Goal: Information Seeking & Learning: Learn about a topic

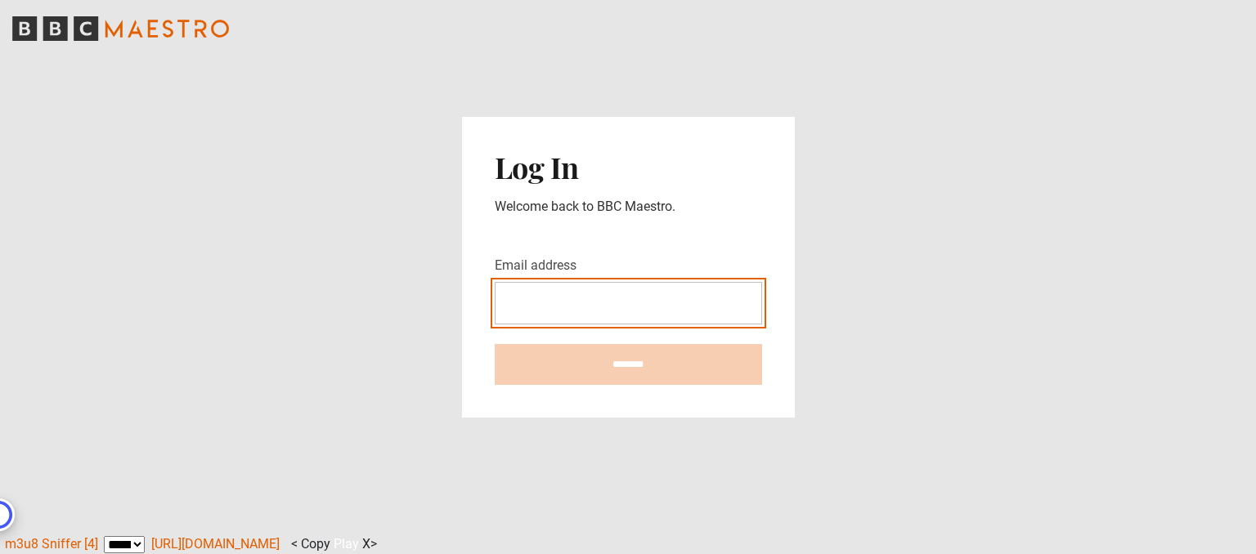
type input "**********"
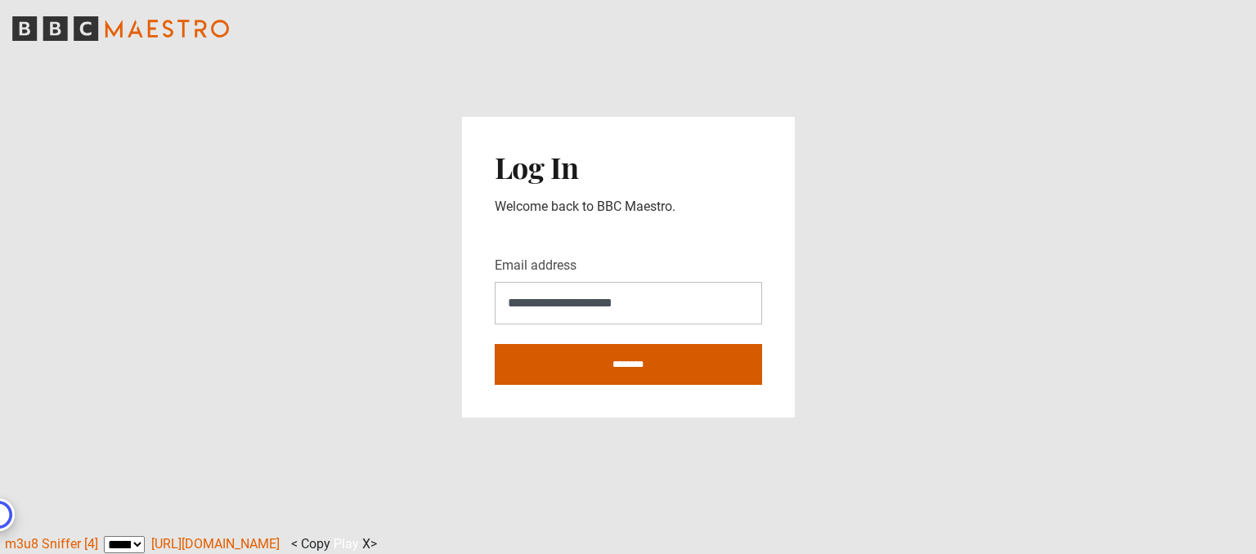
click at [605, 384] on input "********" at bounding box center [628, 364] width 267 height 41
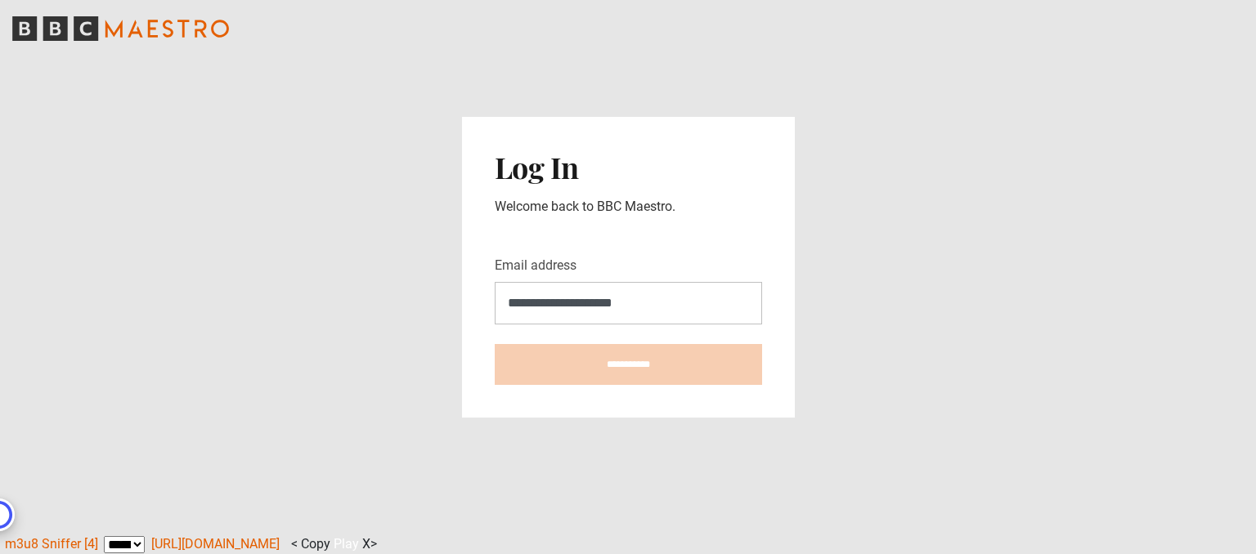
type input "**********"
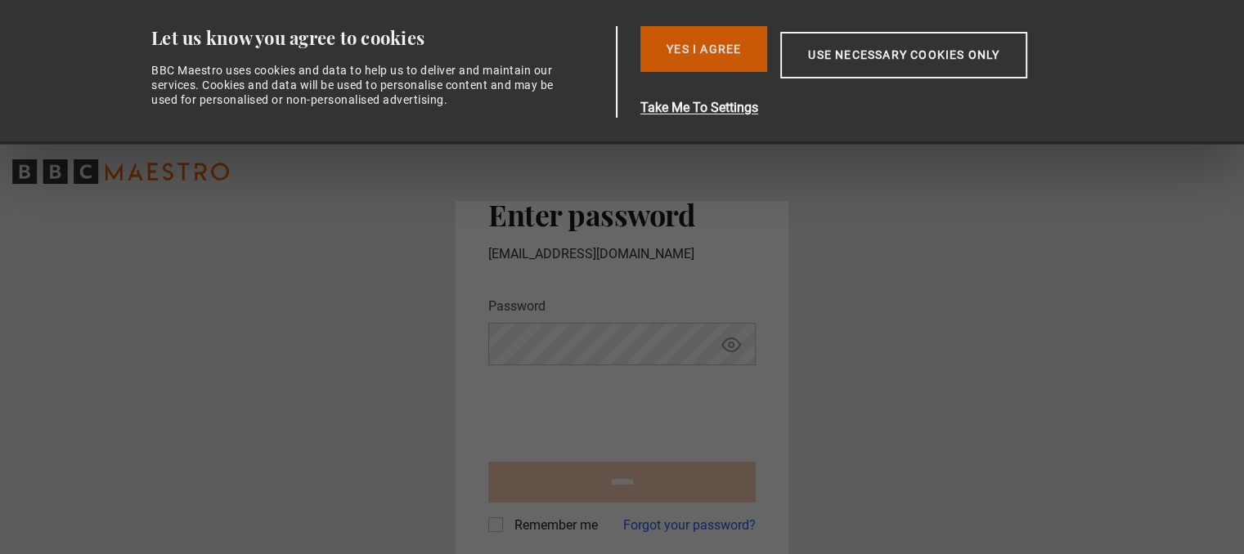
click at [720, 46] on button "Yes I Agree" at bounding box center [703, 49] width 127 height 46
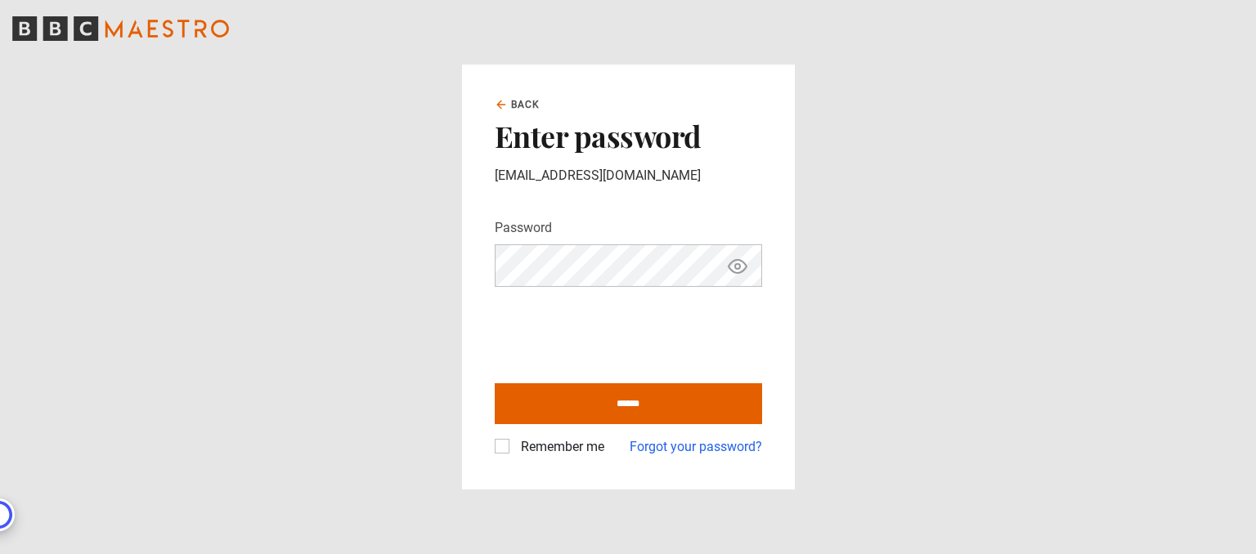
click at [742, 270] on icon "Show password" at bounding box center [738, 266] width 18 height 13
click at [603, 412] on input "******" at bounding box center [628, 403] width 267 height 41
type input "**********"
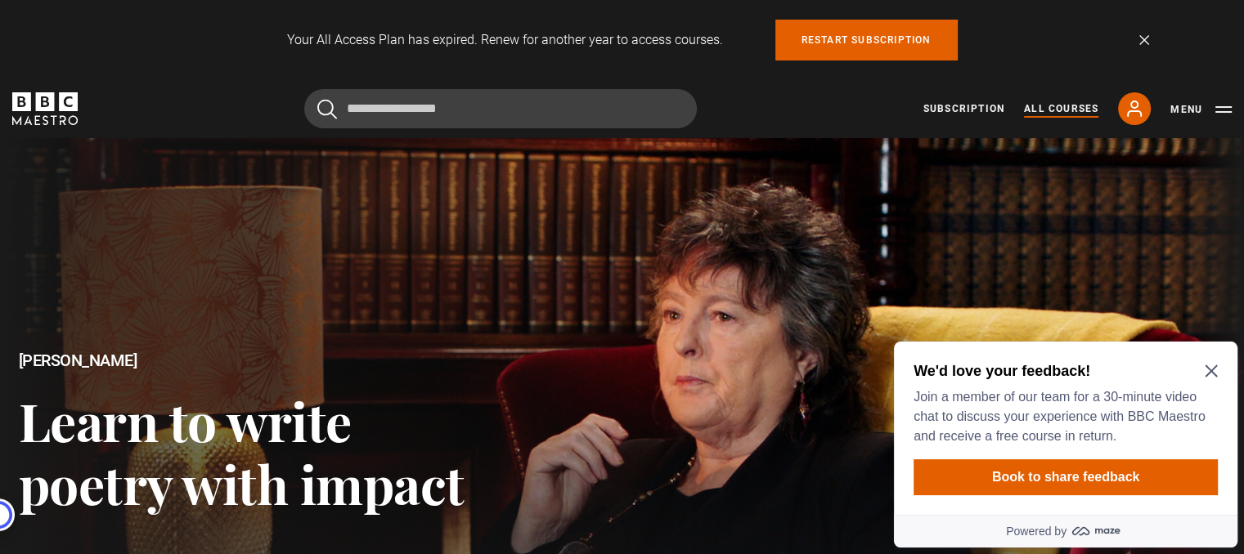
click at [1065, 109] on link "All Courses" at bounding box center [1061, 108] width 74 height 15
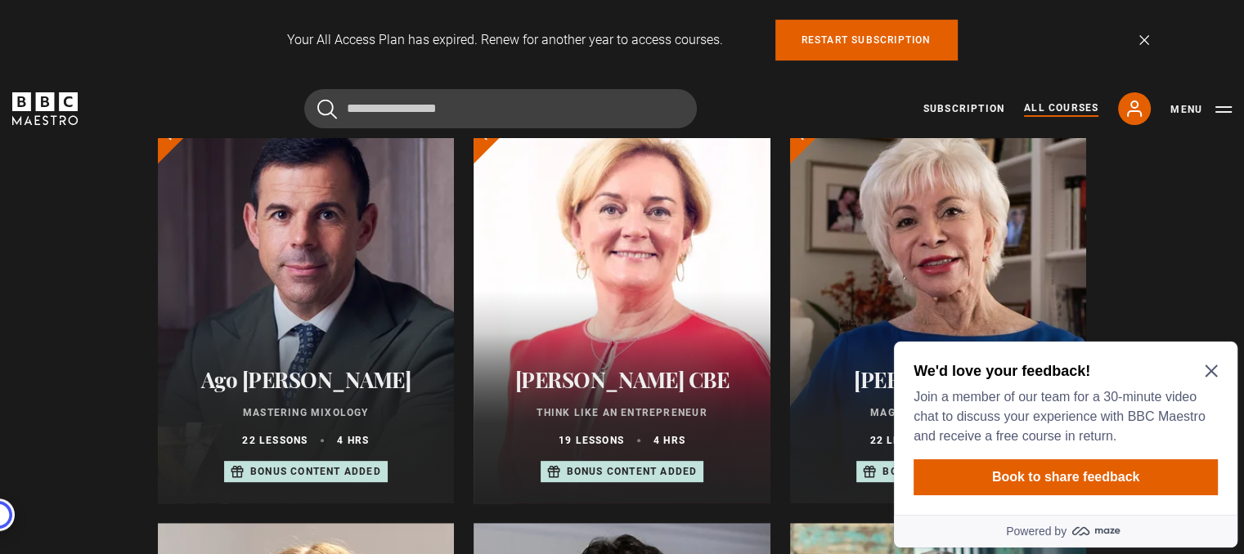
scroll to position [641, 0]
click at [1219, 377] on div "We'd love your feedback! Join a member of our team for a 30-minute video chat t…" at bounding box center [1065, 428] width 343 height 173
click at [1208, 371] on icon "Close Maze Prompt" at bounding box center [1210, 371] width 13 height 13
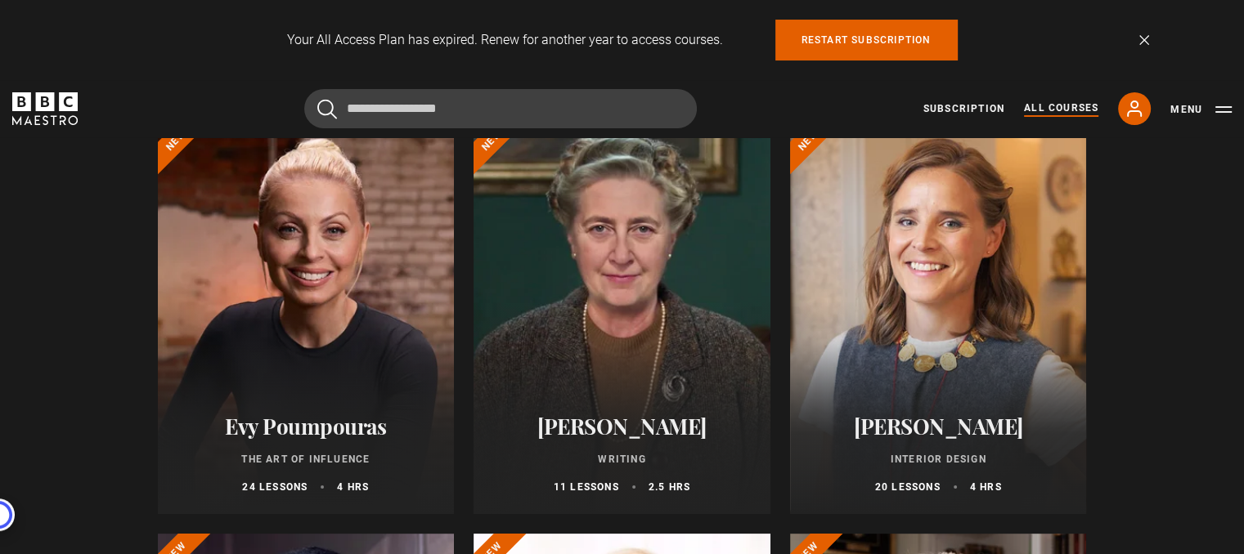
scroll to position [0, 0]
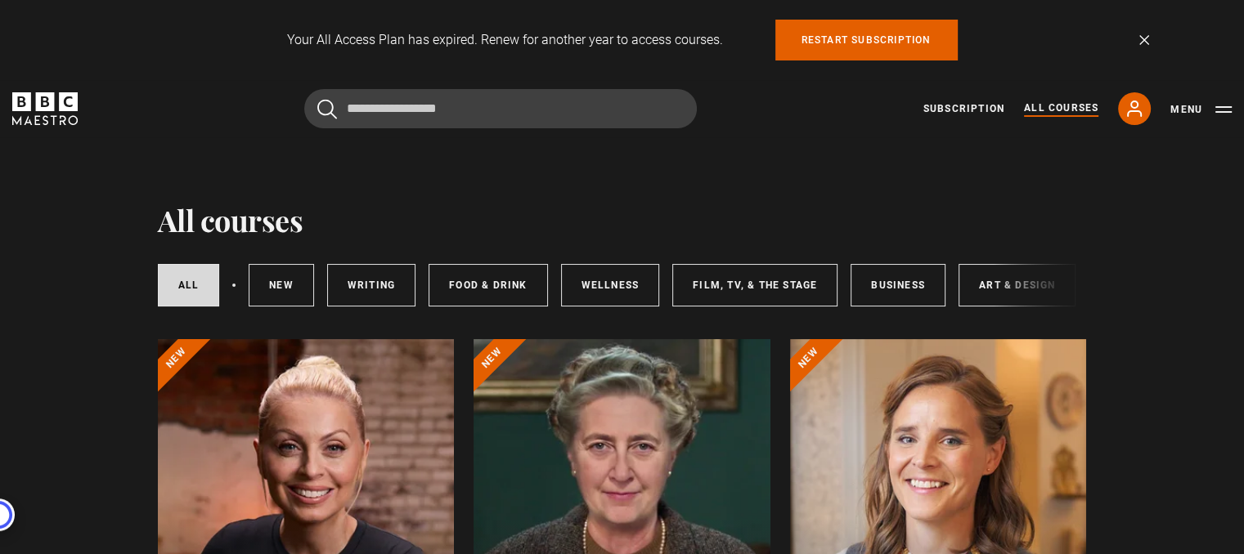
click at [710, 420] on div at bounding box center [621, 535] width 297 height 392
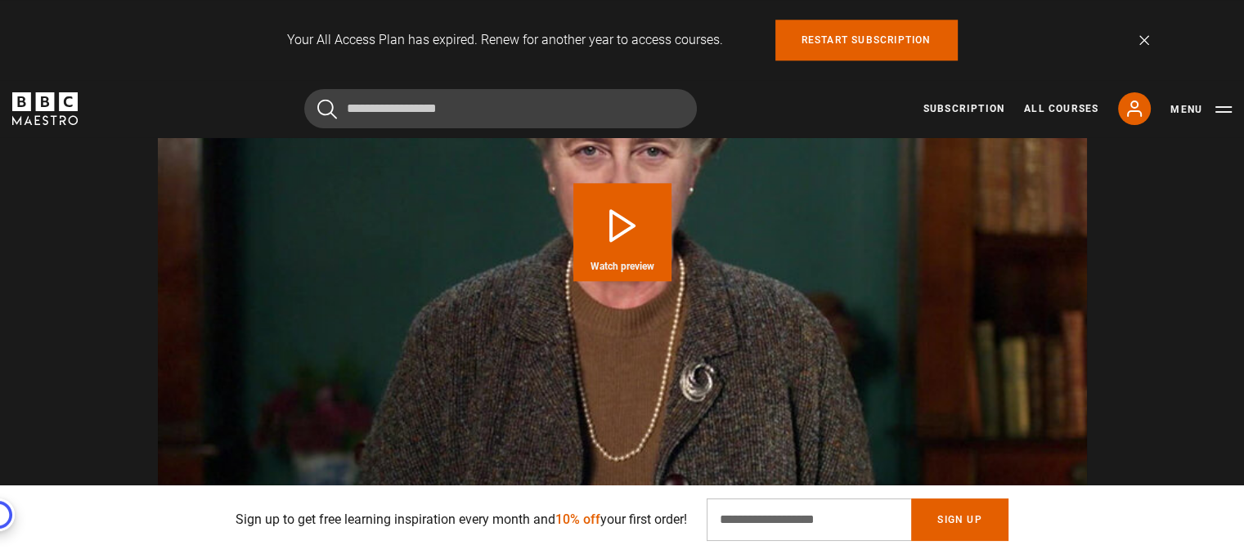
scroll to position [1786, 0]
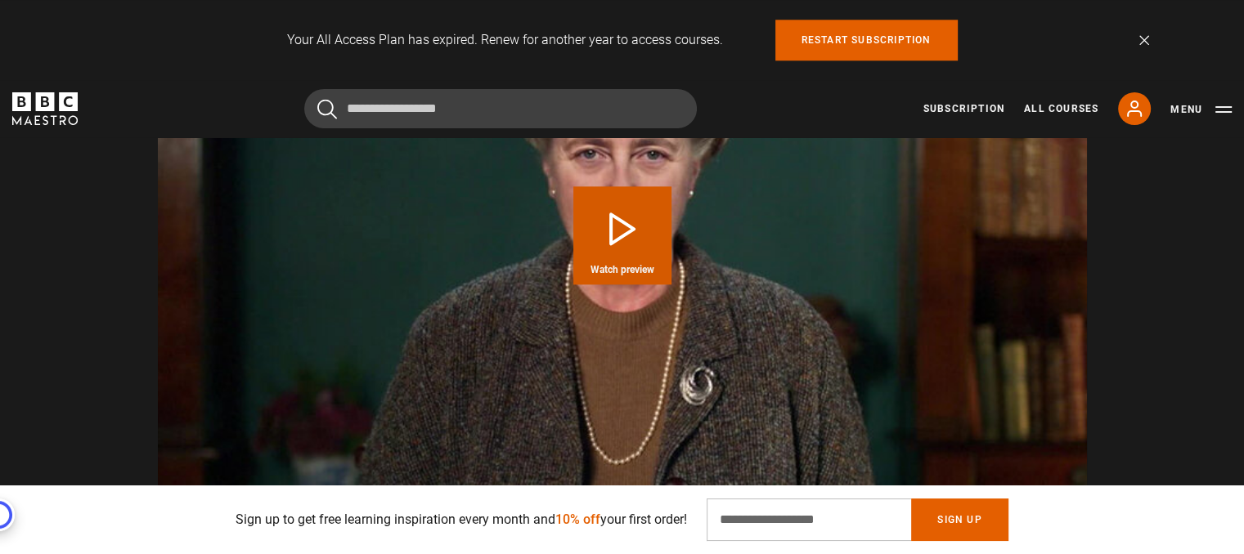
click at [639, 244] on button "Play Course overview for Writing with [PERSON_NAME] Watch preview" at bounding box center [622, 235] width 98 height 98
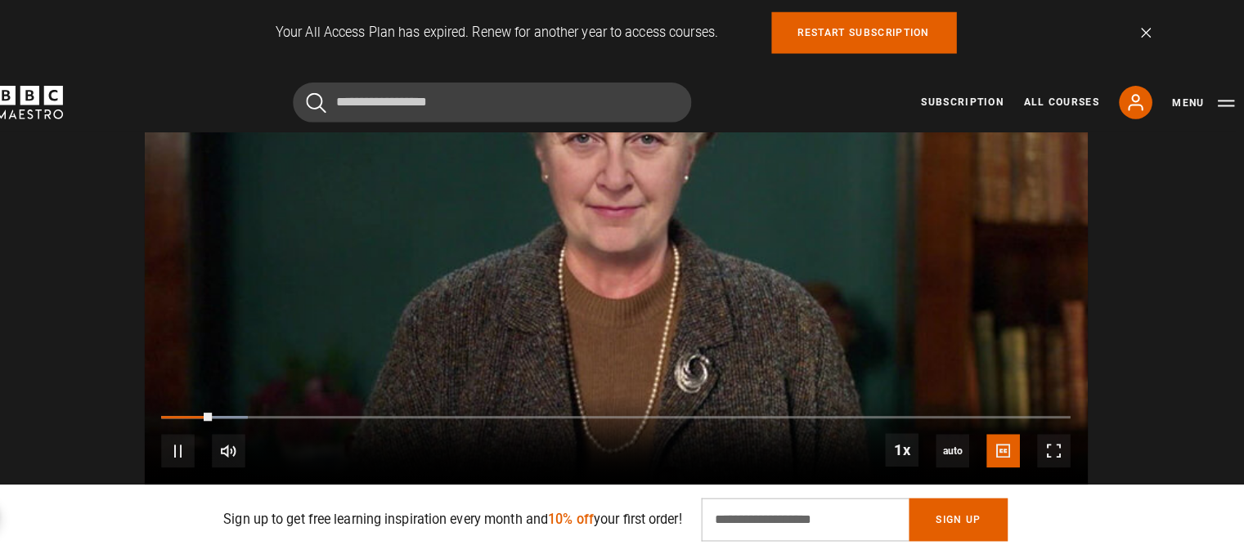
scroll to position [1798, 0]
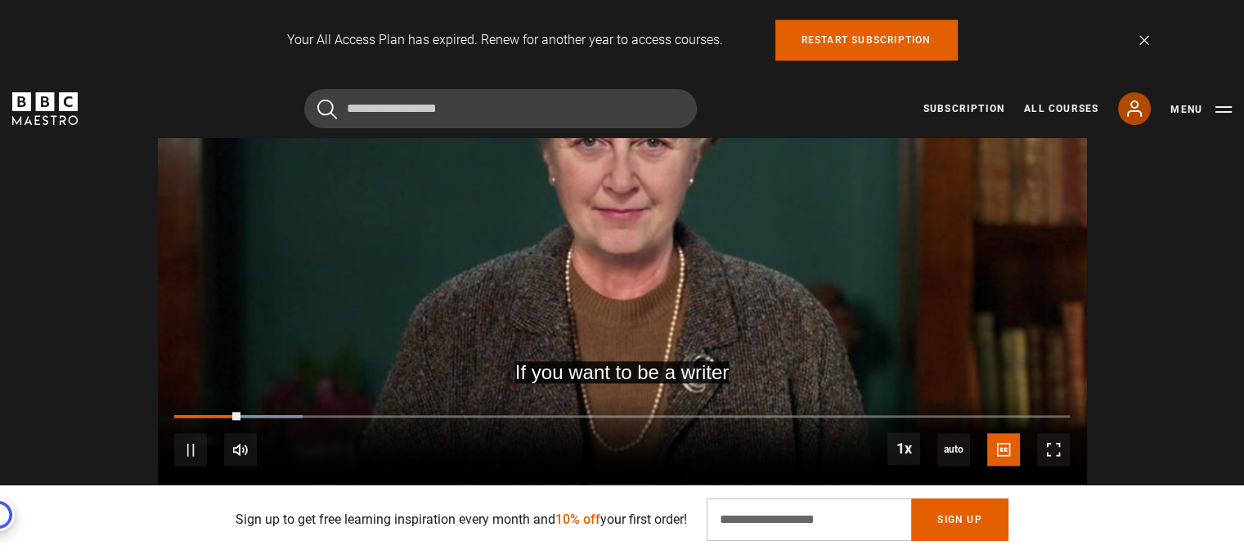
click at [1132, 108] on icon at bounding box center [1134, 108] width 13 height 15
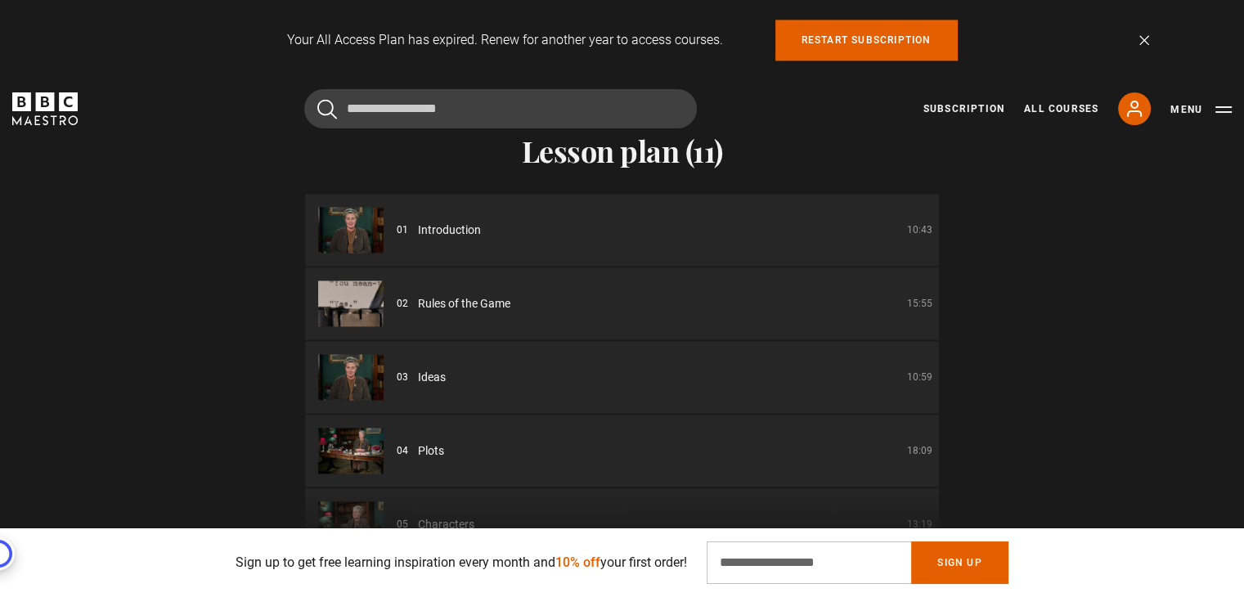
scroll to position [2203, 0]
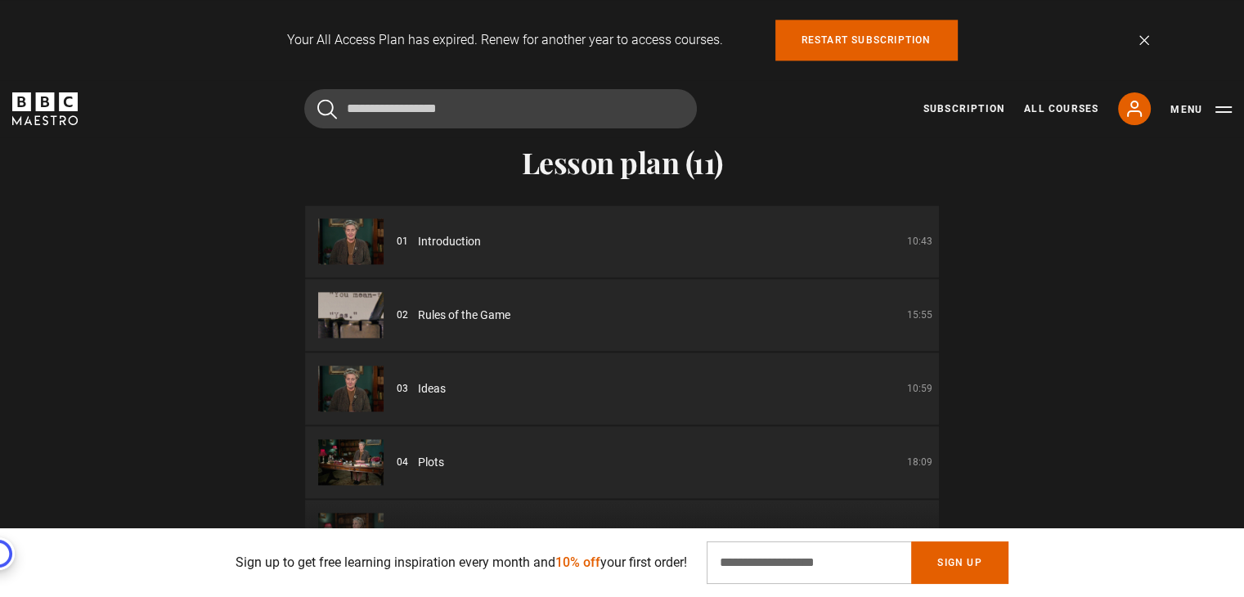
click at [868, 243] on div "01 Introduction 10:43" at bounding box center [665, 241] width 536 height 17
click at [435, 262] on li "01 Introduction 10:43" at bounding box center [622, 241] width 634 height 72
click at [375, 249] on img at bounding box center [350, 241] width 65 height 46
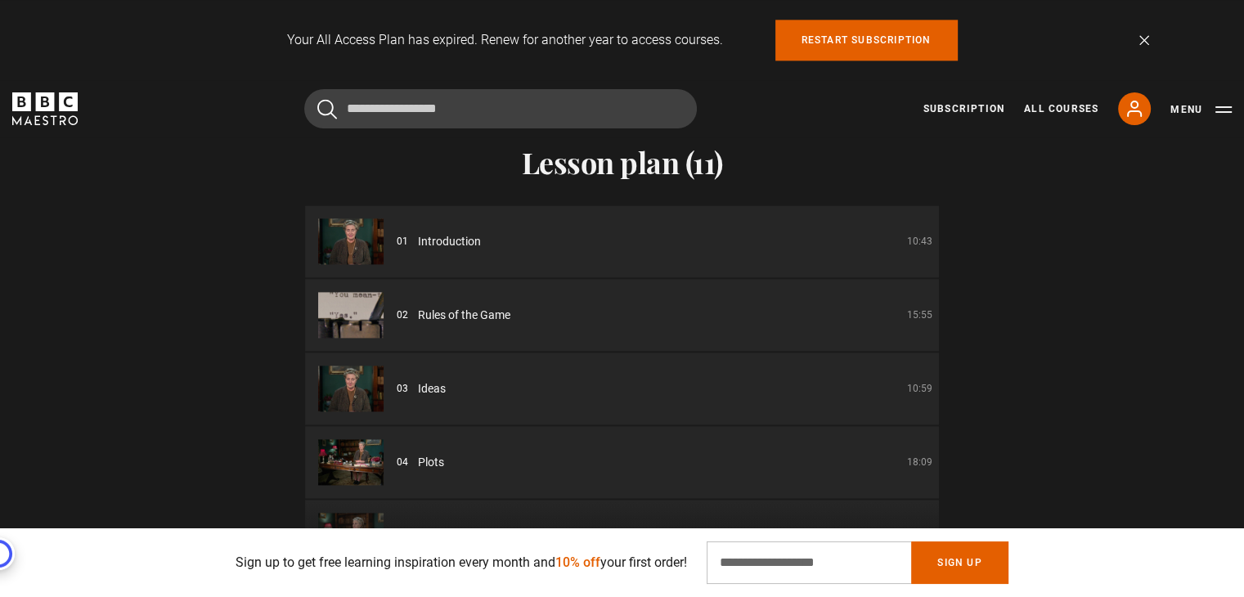
click at [375, 249] on img at bounding box center [350, 241] width 65 height 46
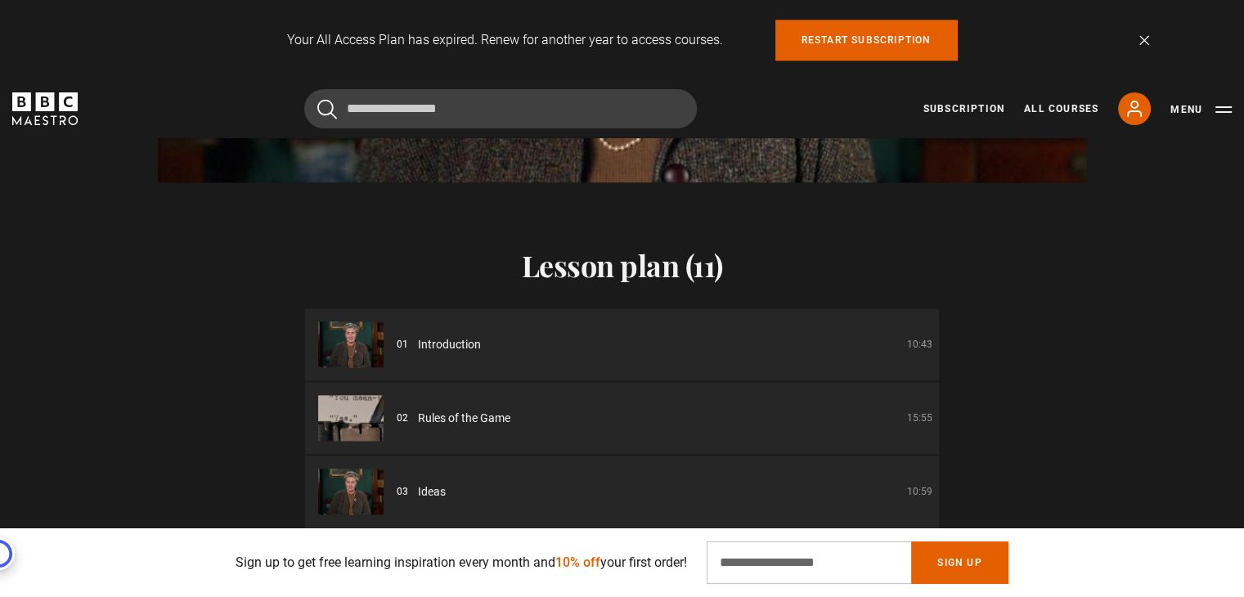
scroll to position [0, 857]
click at [345, 344] on img at bounding box center [350, 344] width 65 height 46
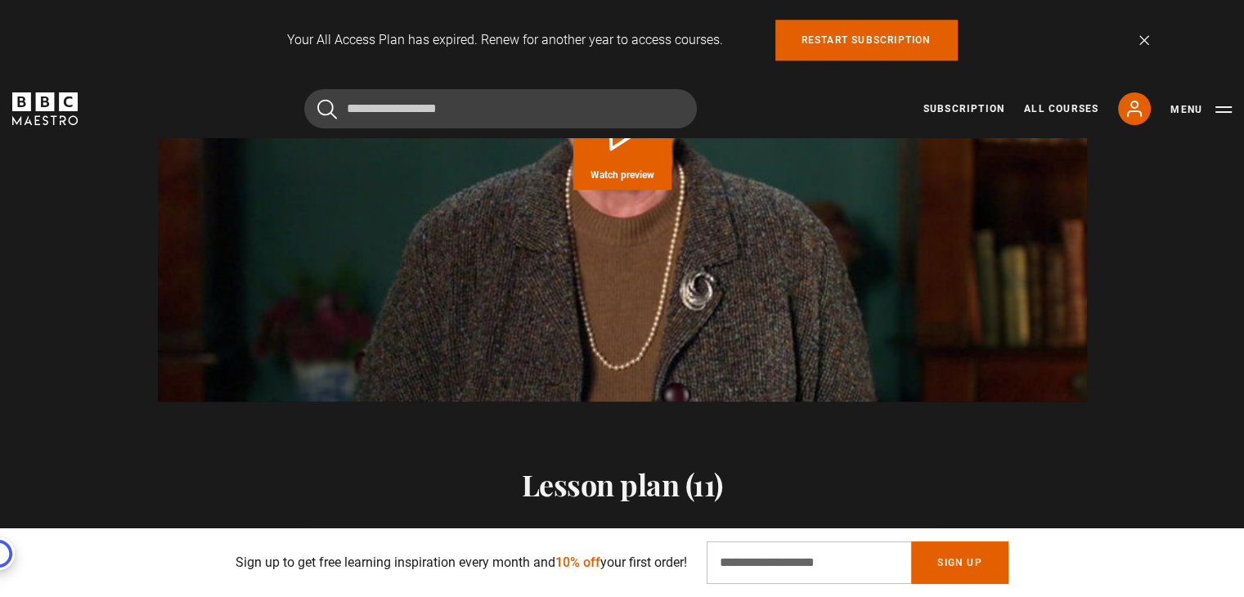
scroll to position [1879, 0]
click at [630, 181] on span "Watch preview" at bounding box center [622, 177] width 64 height 10
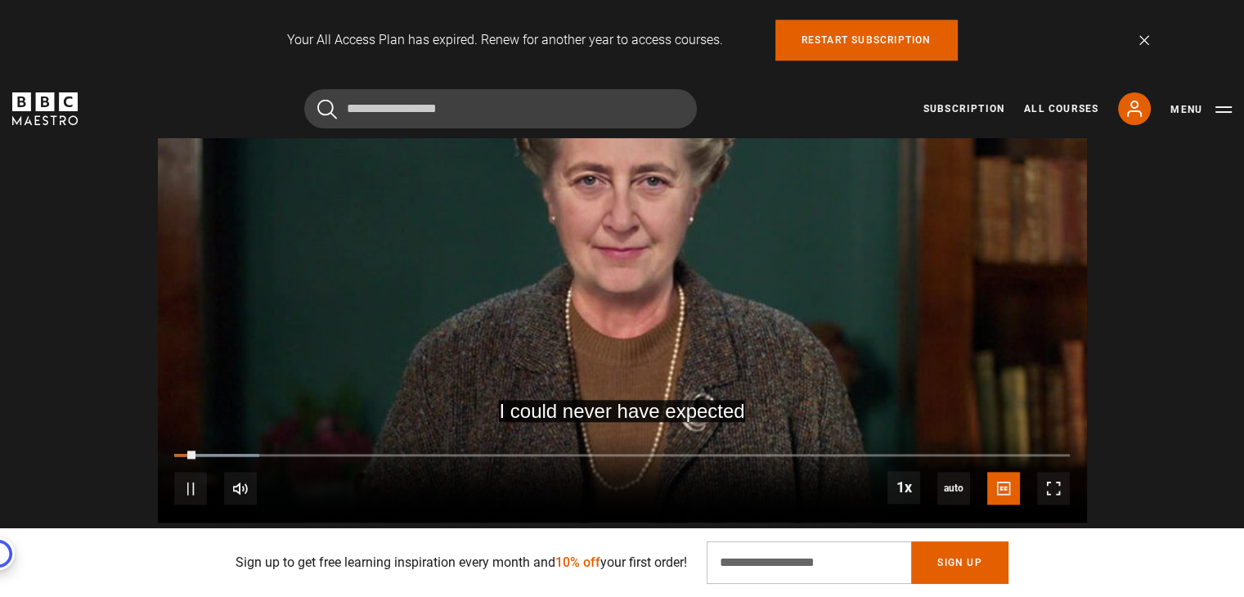
scroll to position [0, 1070]
click at [188, 491] on span "Video Player" at bounding box center [190, 488] width 33 height 33
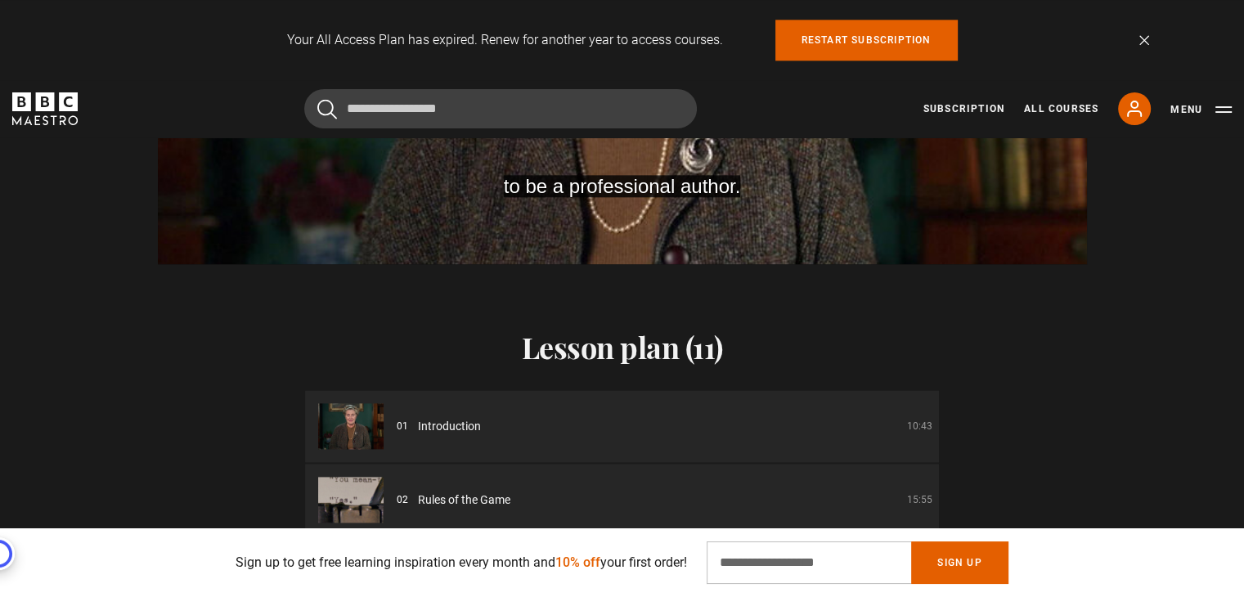
scroll to position [2093, 0]
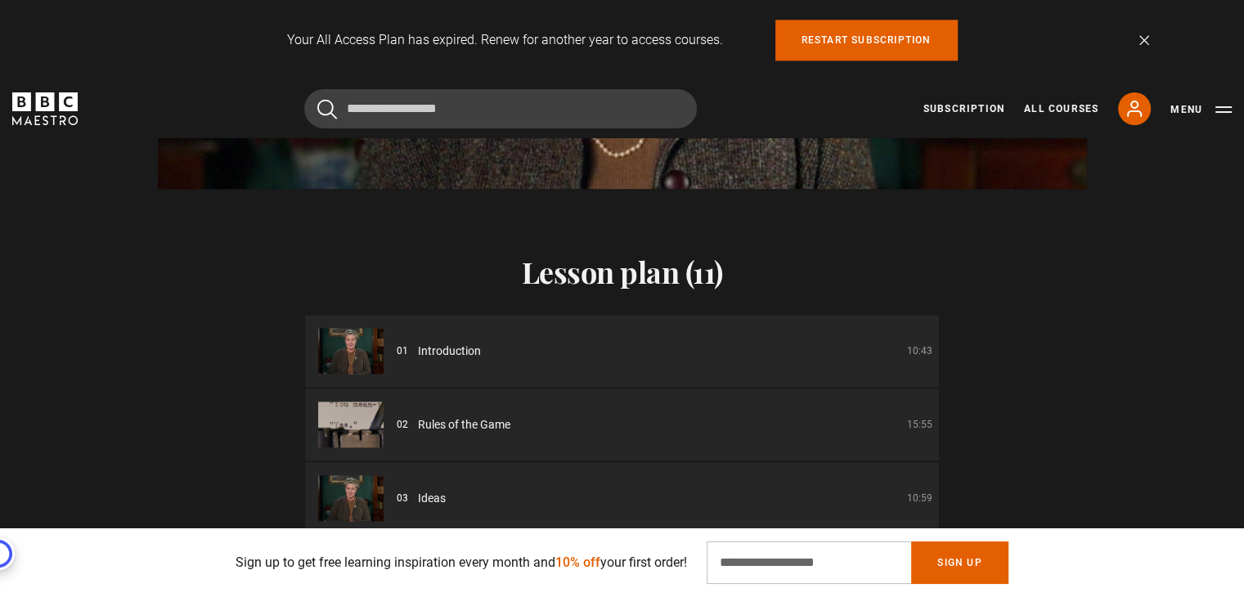
click at [469, 365] on li "01 Introduction 10:43" at bounding box center [622, 351] width 634 height 72
click at [542, 428] on div "02 Rules of the Game 15:55" at bounding box center [665, 424] width 536 height 17
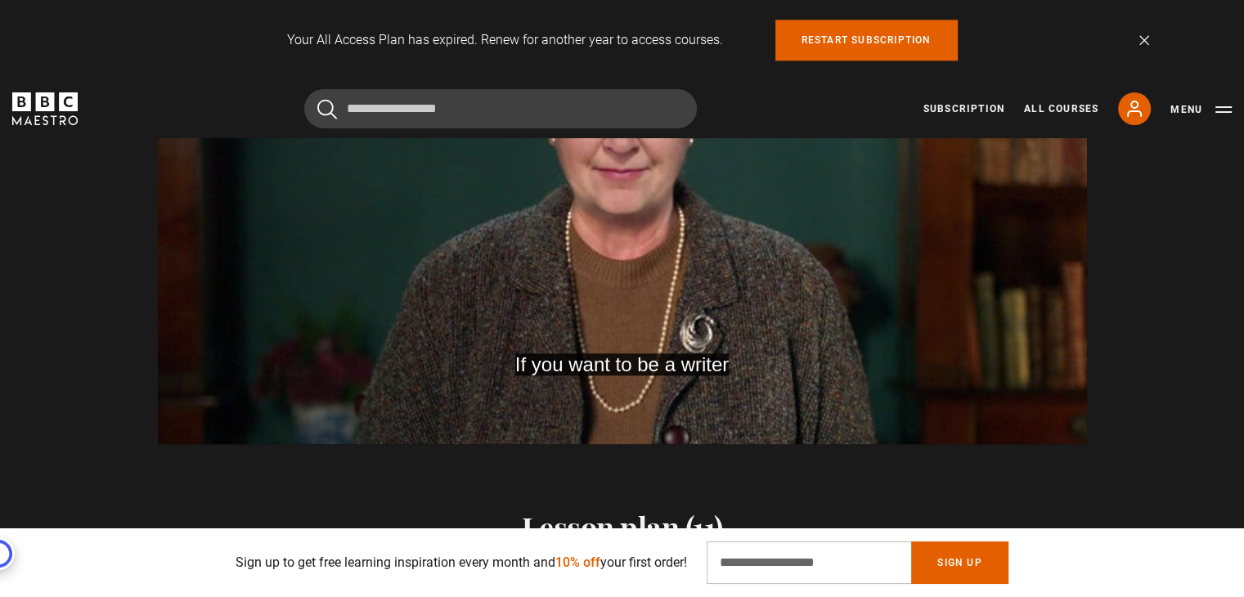
scroll to position [1838, 0]
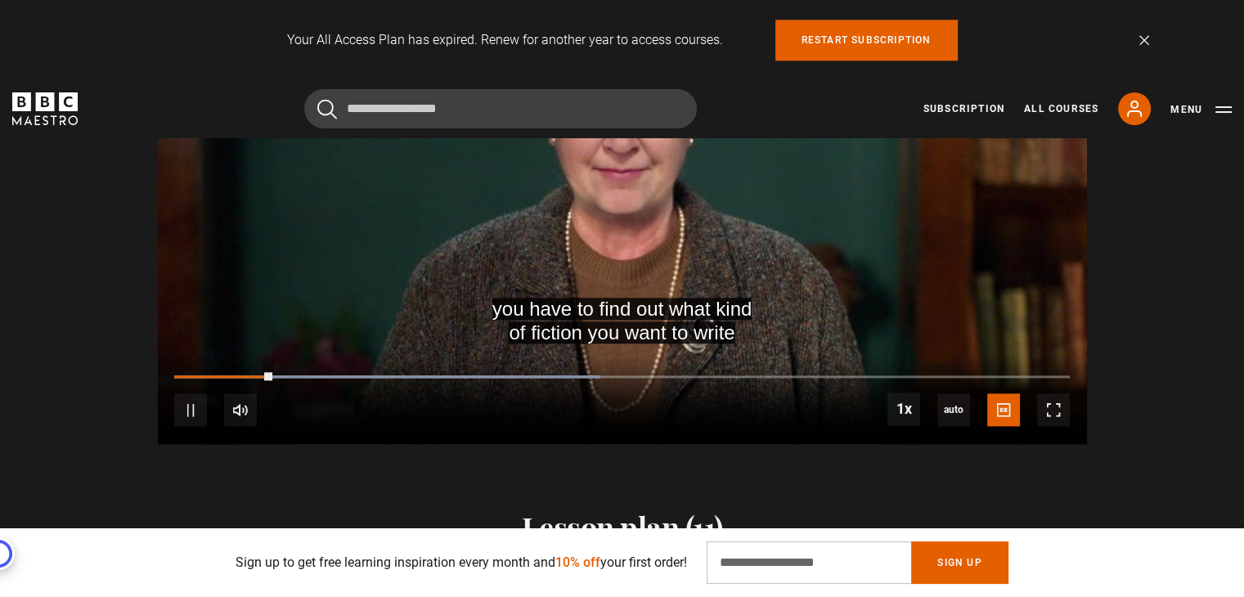
click at [173, 377] on div "10s Skip Back 10 seconds Pause 10s Skip Forward 10 seconds Loaded : 47.62% 1:16…" at bounding box center [622, 398] width 929 height 91
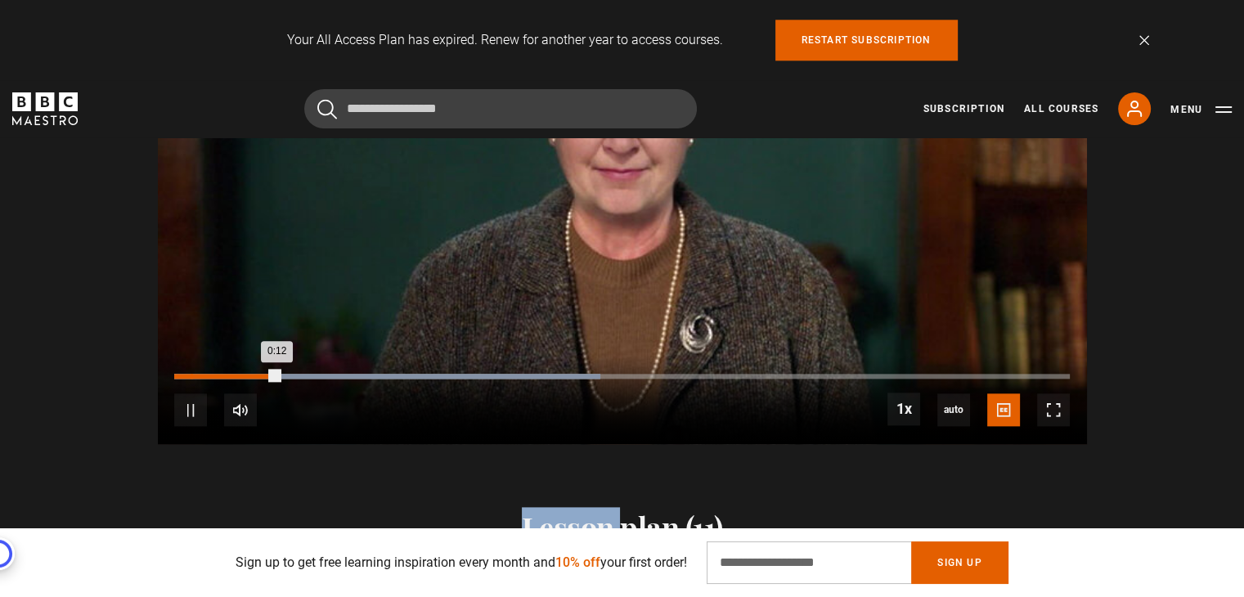
drag, startPoint x: 173, startPoint y: 377, endPoint x: 191, endPoint y: 377, distance: 17.2
click at [191, 377] on div "10s Skip Back 10 seconds Pause 10s Skip Forward 10 seconds Loaded : 47.62% 0:01…" at bounding box center [622, 398] width 929 height 91
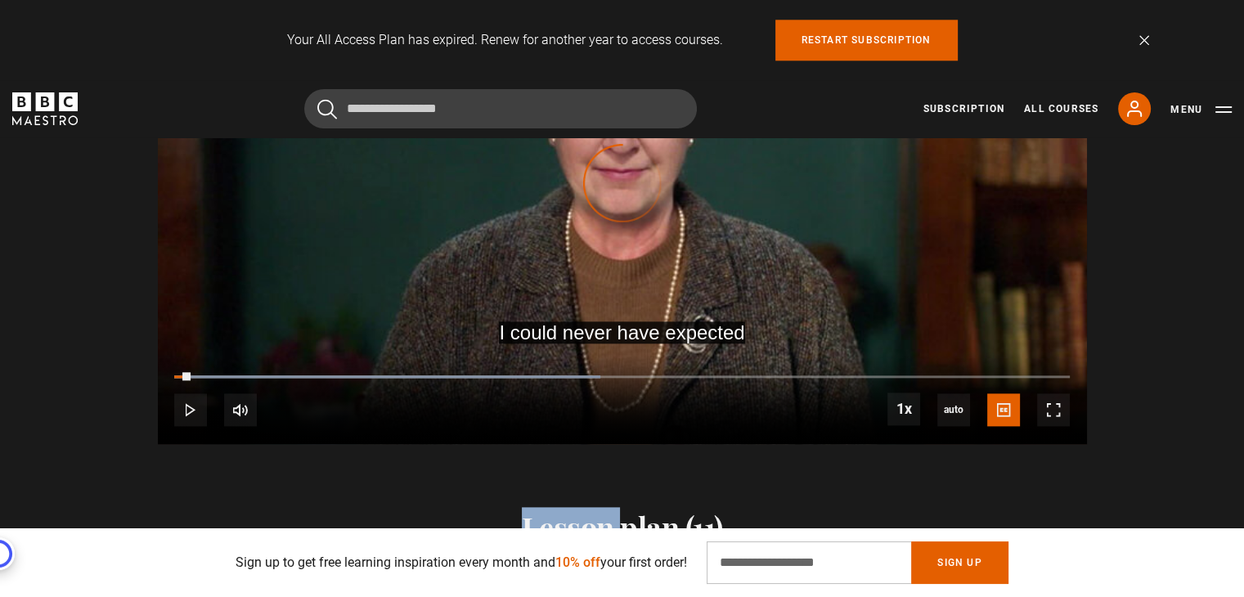
drag, startPoint x: 191, startPoint y: 377, endPoint x: 129, endPoint y: 387, distance: 62.1
click at [129, 387] on div "I could never have expected Video Player is loading. Play Course overview for W…" at bounding box center [622, 183] width 1053 height 522
drag, startPoint x: 173, startPoint y: 374, endPoint x: 144, endPoint y: 375, distance: 28.7
click at [144, 375] on div "Video Player is loading. Play Course overview for Writing with Agatha Christie …" at bounding box center [622, 183] width 1053 height 522
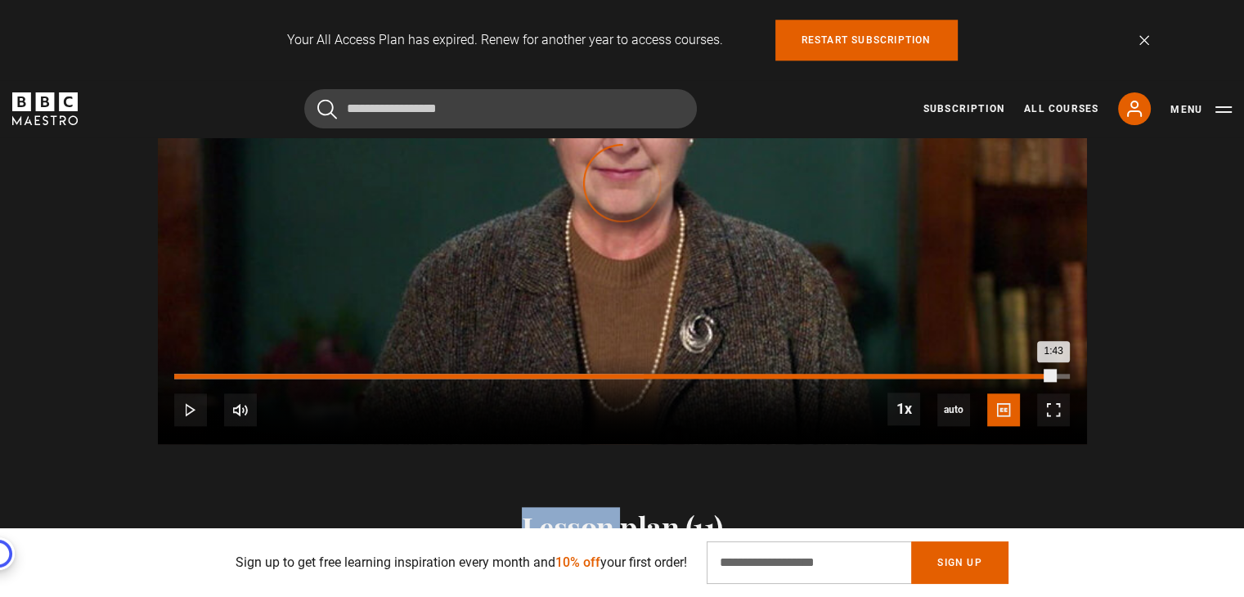
click at [1053, 385] on div "Loaded : 52.38% 1:43 1:43" at bounding box center [621, 384] width 895 height 2
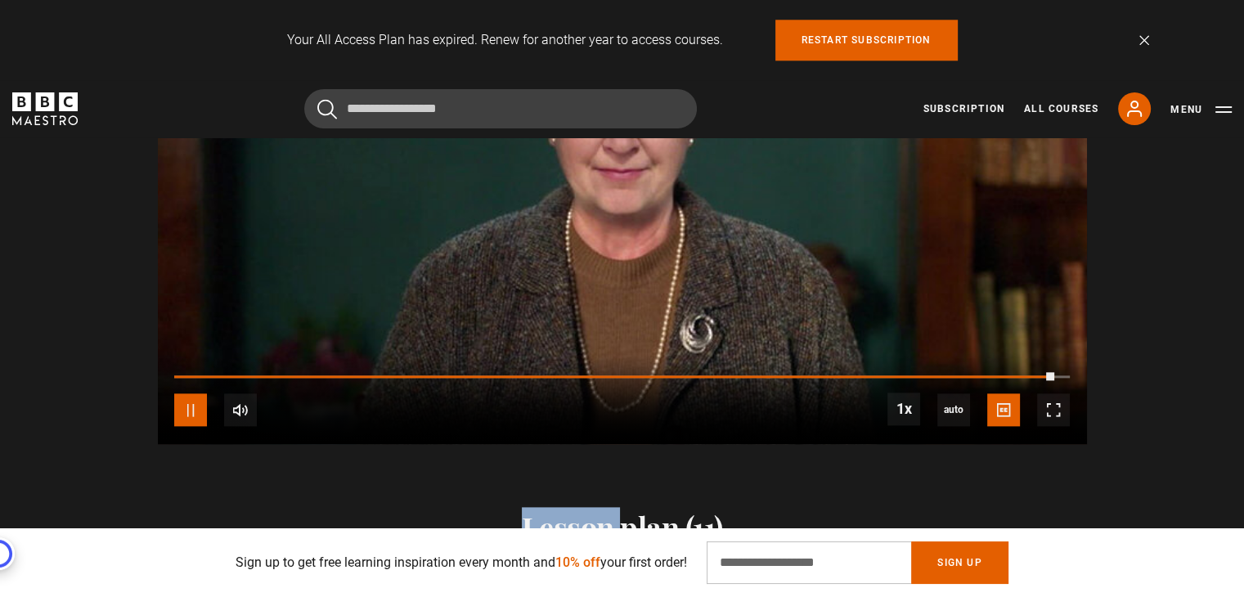
click at [180, 423] on span "Video Player" at bounding box center [190, 409] width 33 height 33
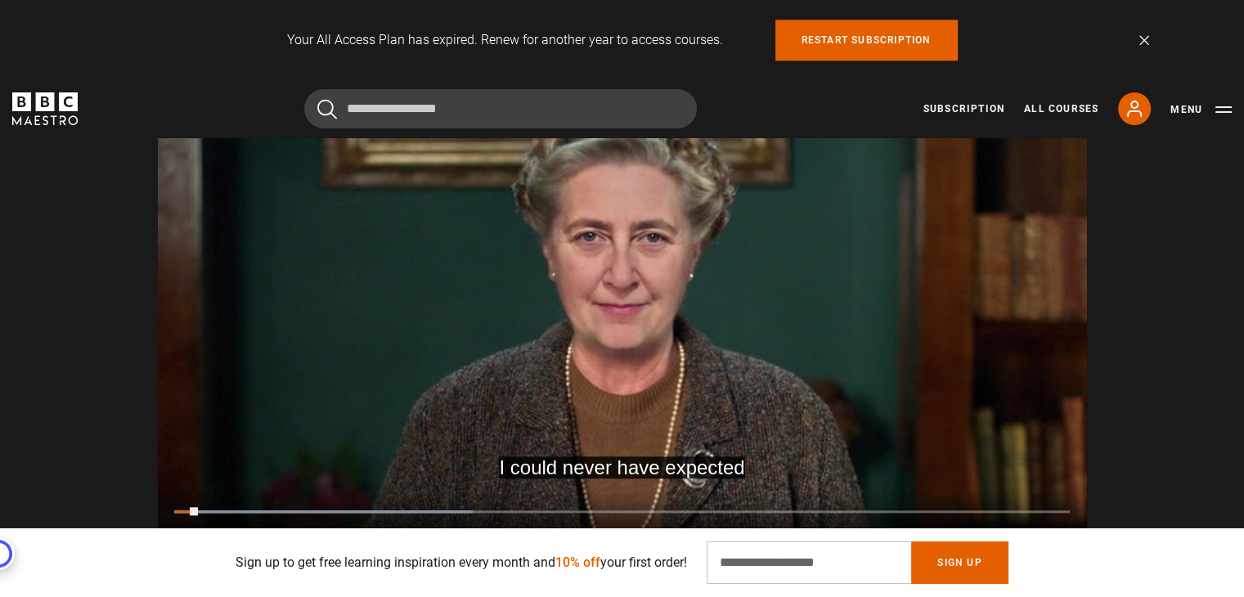
scroll to position [1697, 0]
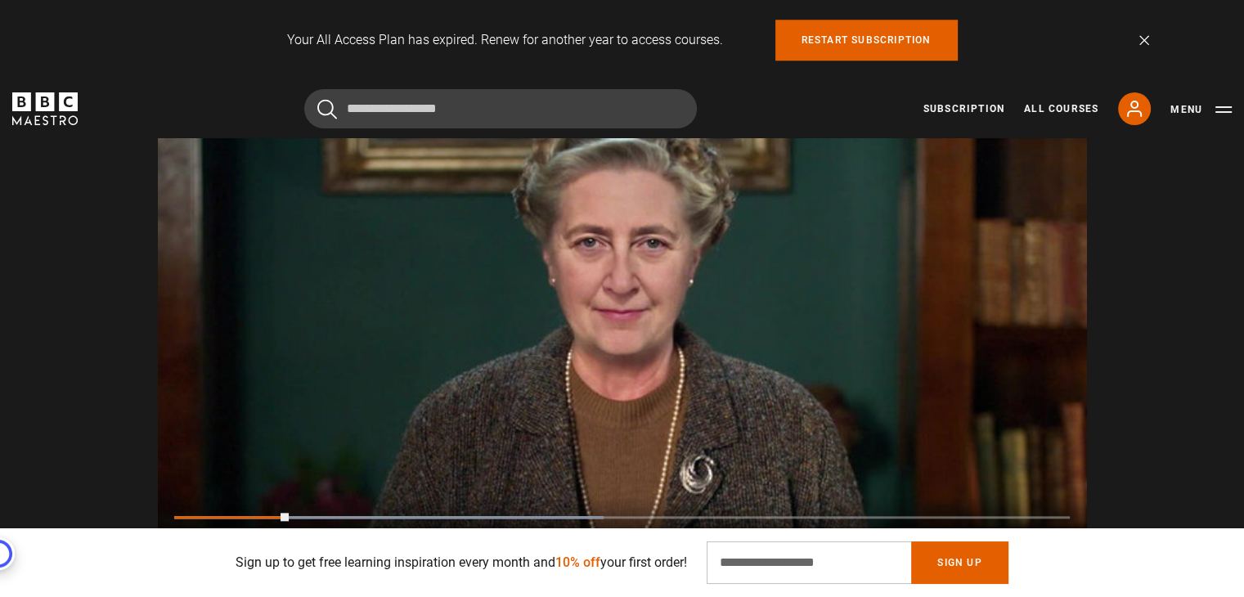
click at [1114, 253] on div "Video Player is loading. Play Course overview for Writing with Agatha Christie …" at bounding box center [622, 323] width 1053 height 522
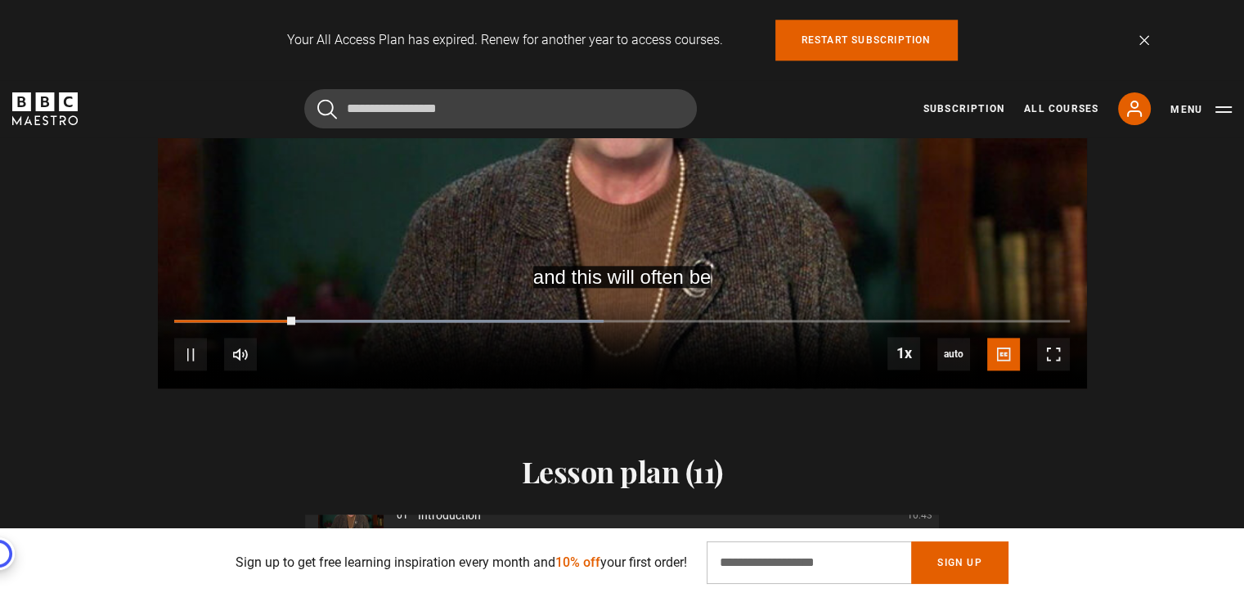
scroll to position [1893, 0]
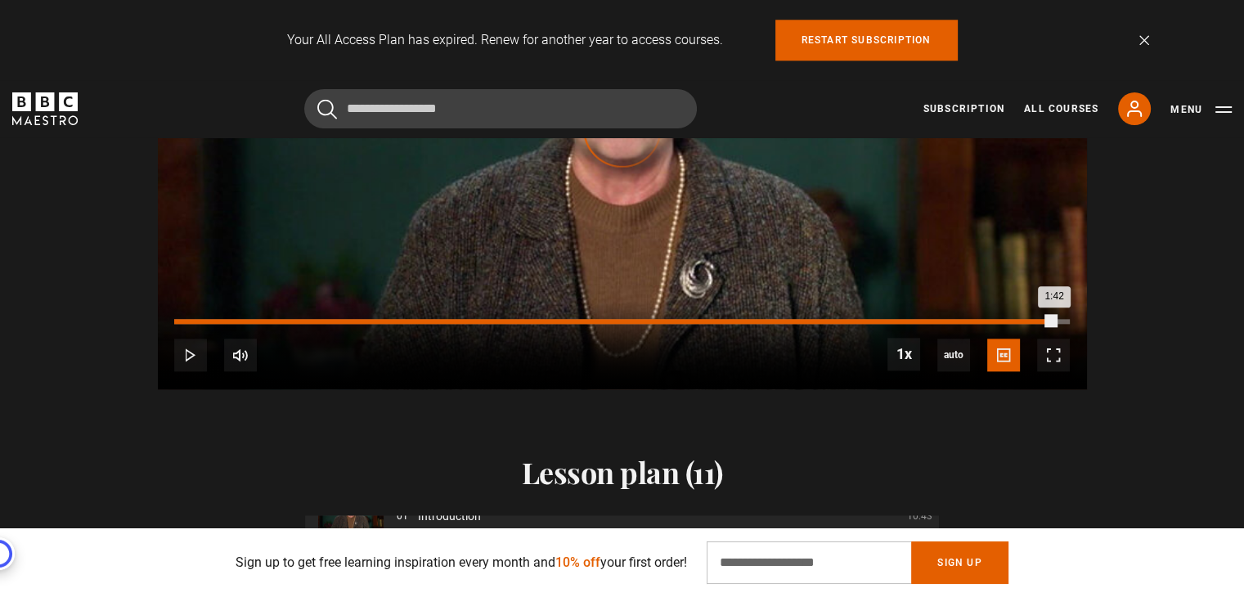
click at [1053, 321] on div "Loaded : 0.00% 1:42 1:42" at bounding box center [621, 321] width 895 height 5
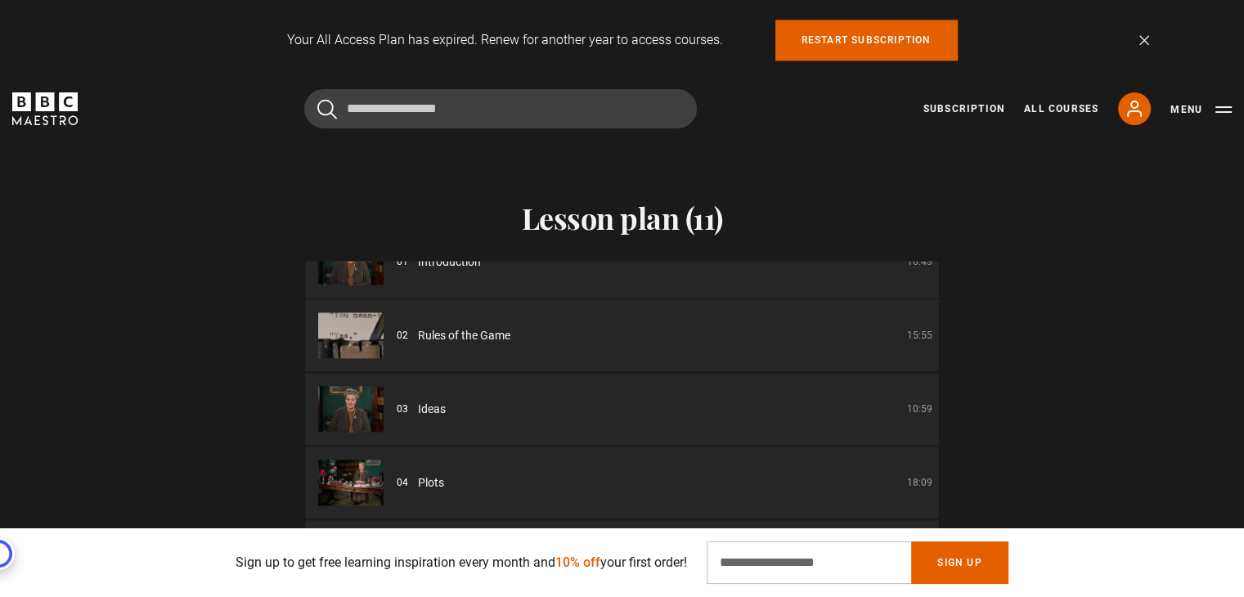
scroll to position [0, 0]
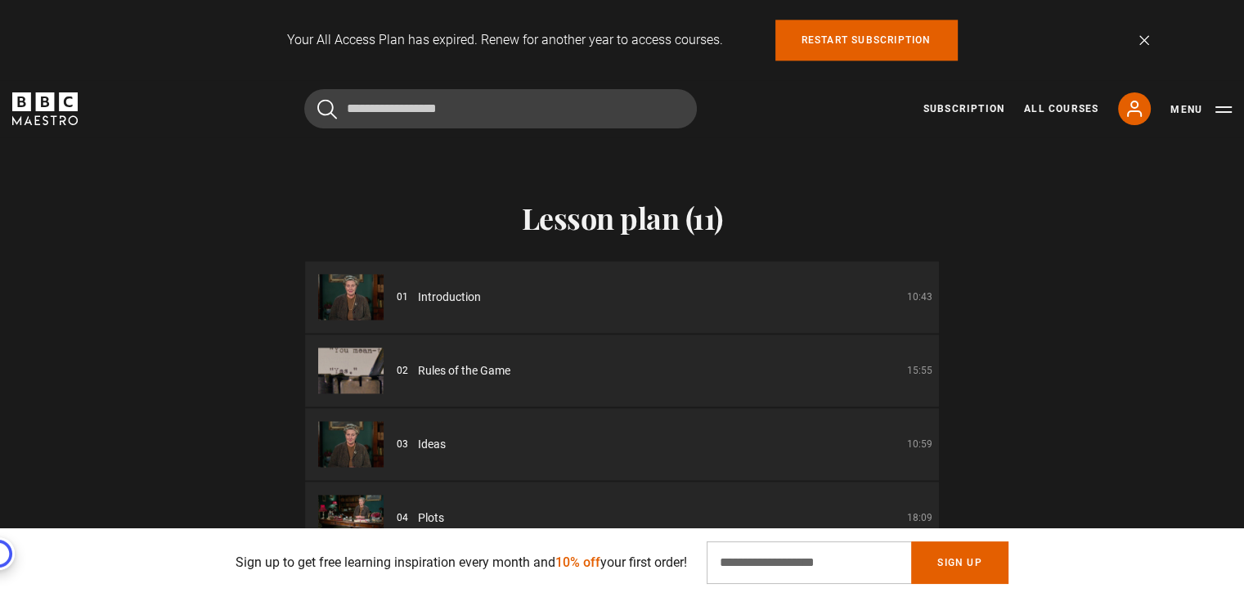
click at [854, 298] on div "01 Introduction 10:43" at bounding box center [665, 297] width 536 height 17
click at [347, 302] on img at bounding box center [350, 297] width 65 height 46
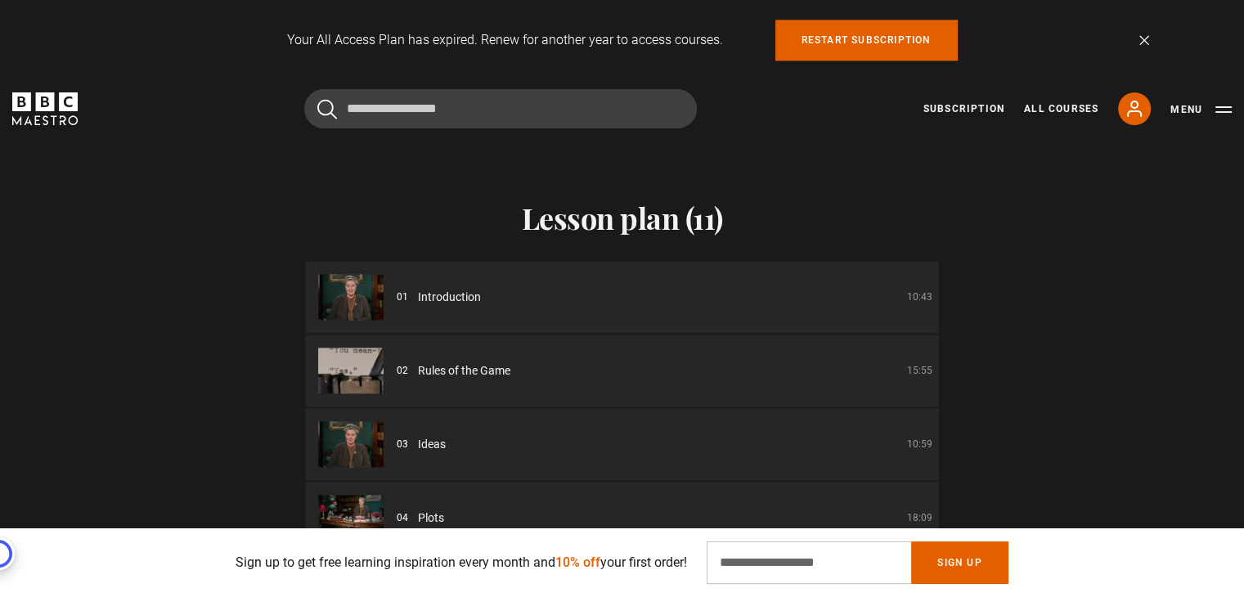
click at [343, 301] on img at bounding box center [350, 297] width 65 height 46
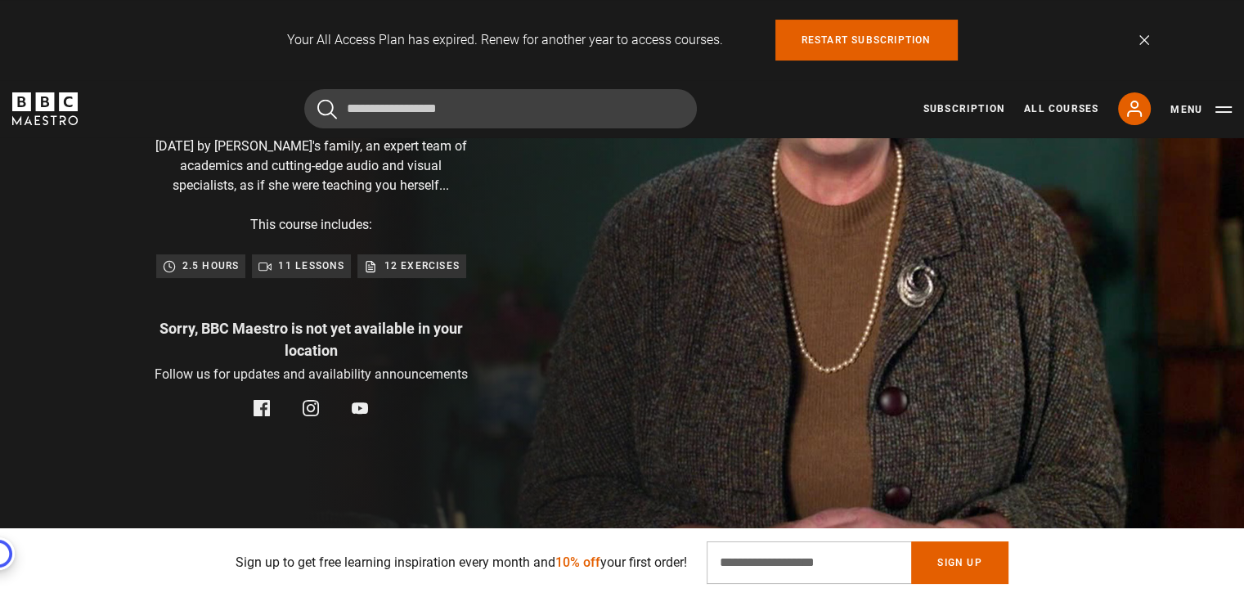
scroll to position [286, 0]
click at [1227, 49] on div "Your All Access Plan has expired. Renew for another year to access courses. Res…" at bounding box center [622, 40] width 1244 height 80
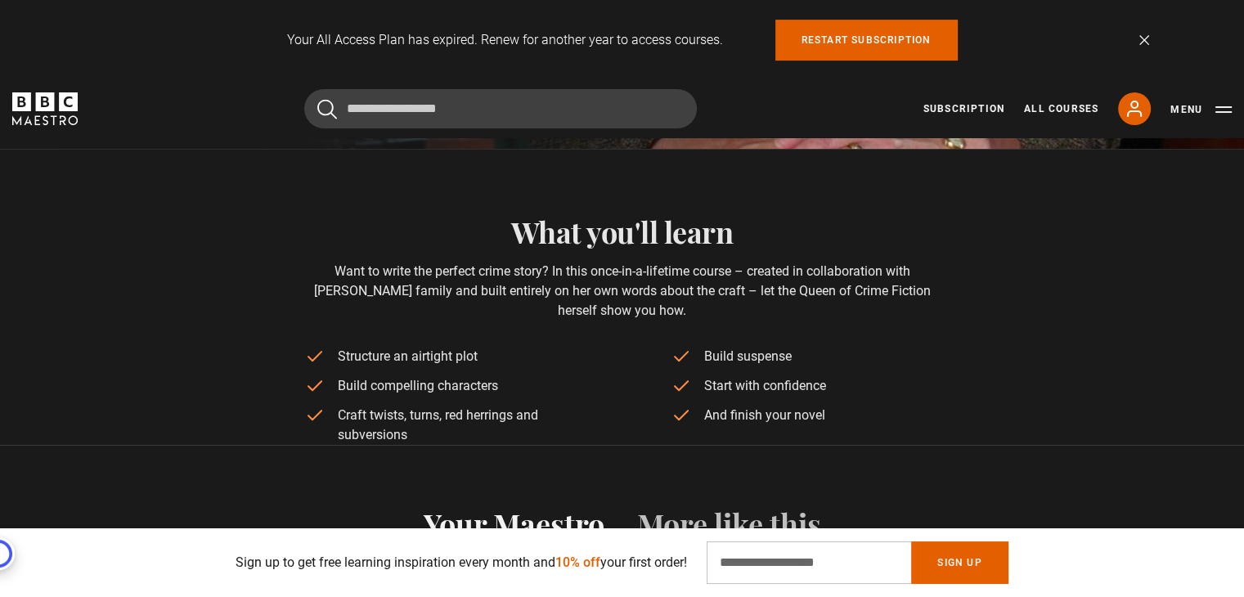
scroll to position [693, 0]
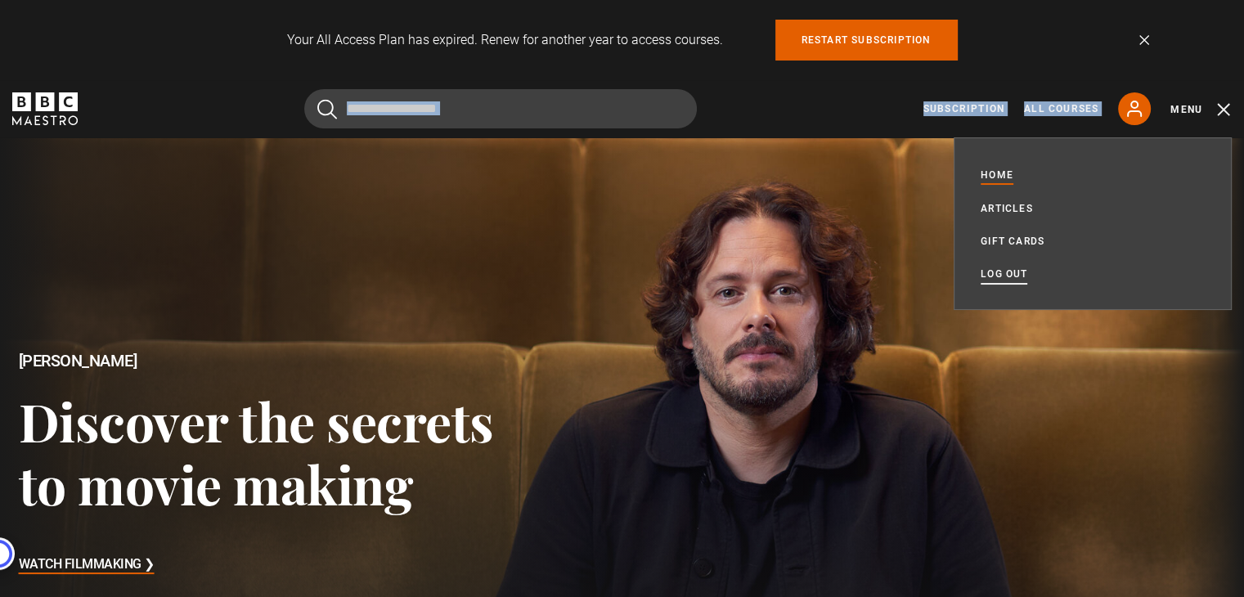
click at [1020, 281] on link "Log out" at bounding box center [1003, 274] width 47 height 16
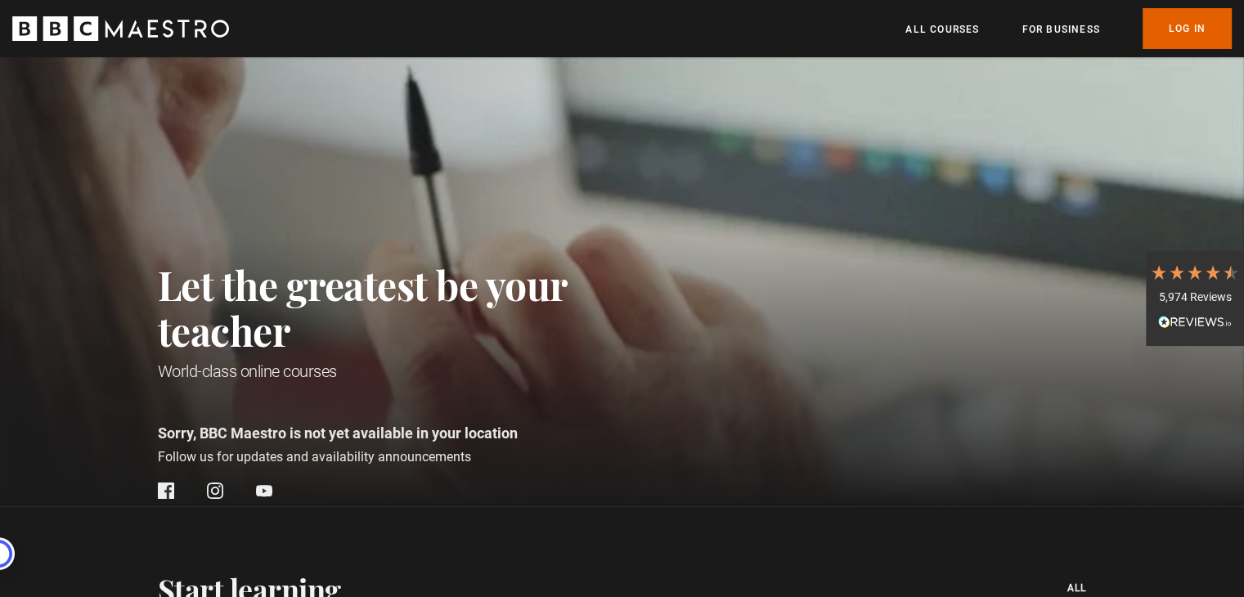
click at [1175, 37] on link "Log In" at bounding box center [1186, 28] width 89 height 41
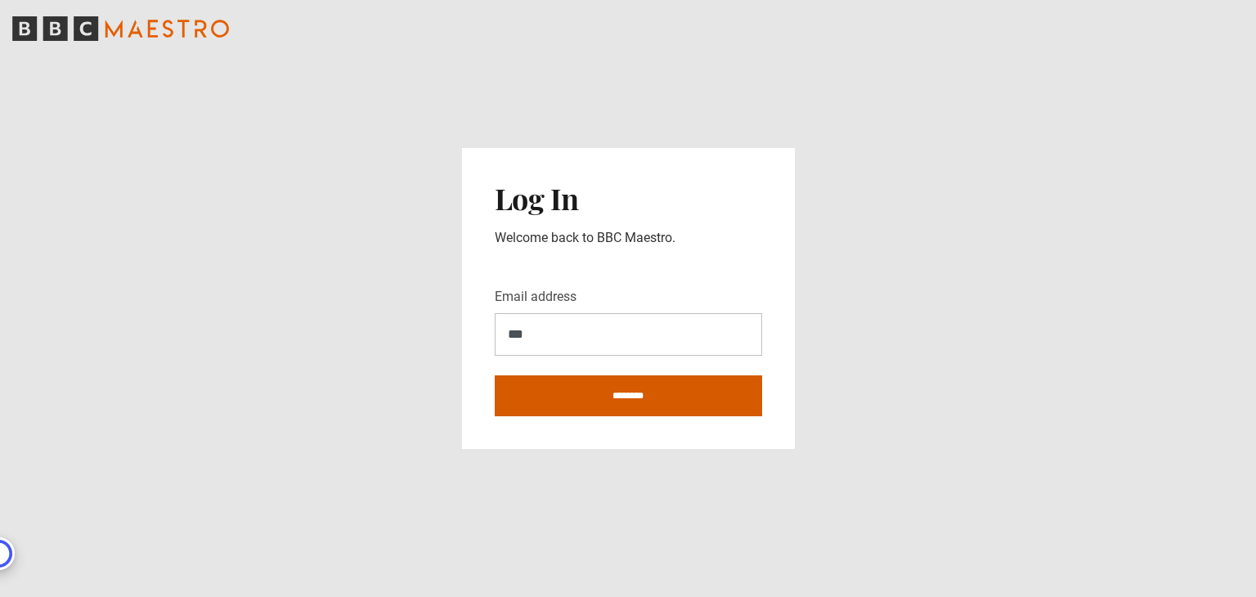
type input "**********"
click at [630, 400] on input "********" at bounding box center [628, 395] width 267 height 41
type input "**********"
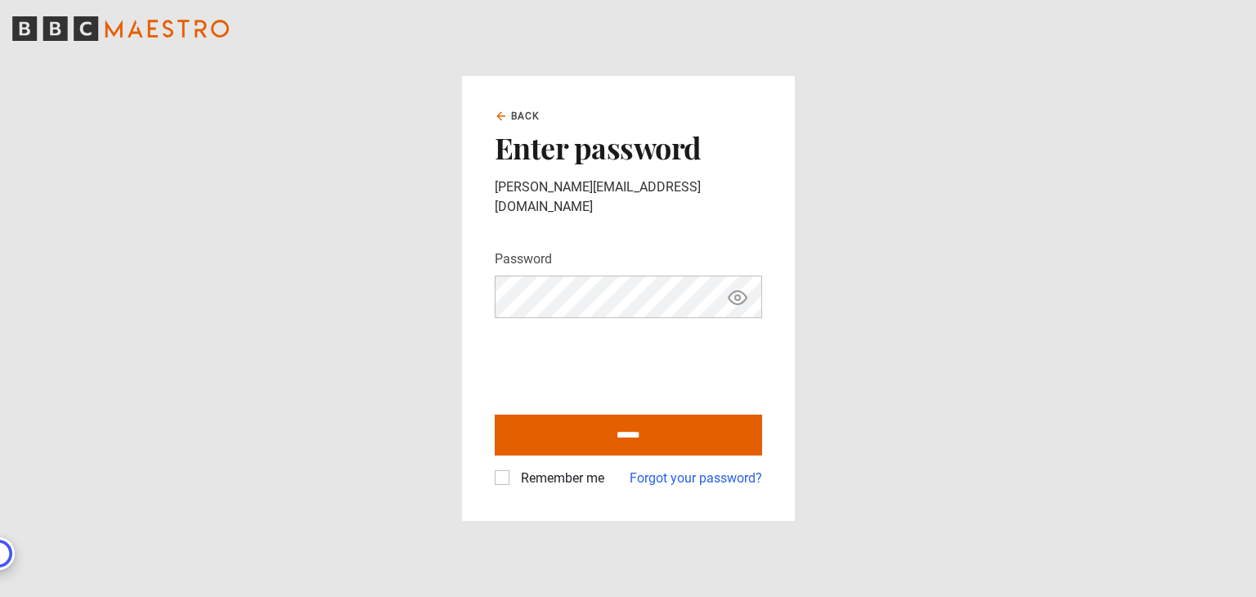
click at [740, 288] on icon "Show password" at bounding box center [738, 298] width 20 height 20
click at [559, 417] on input "******" at bounding box center [628, 435] width 267 height 41
type input "**********"
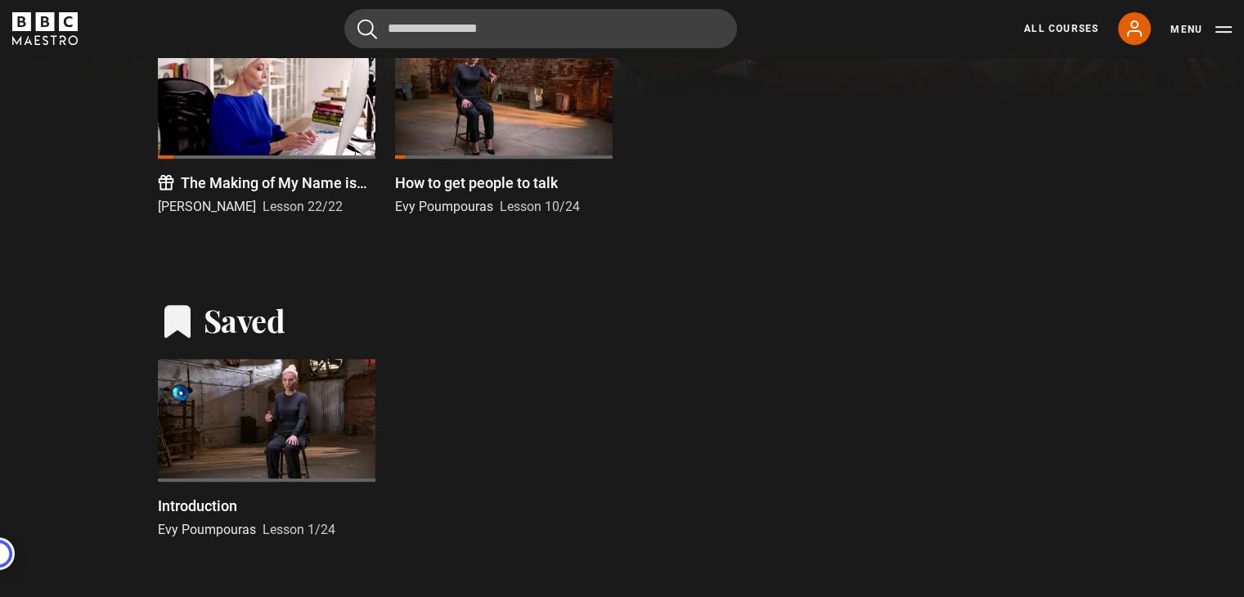
scroll to position [608, 0]
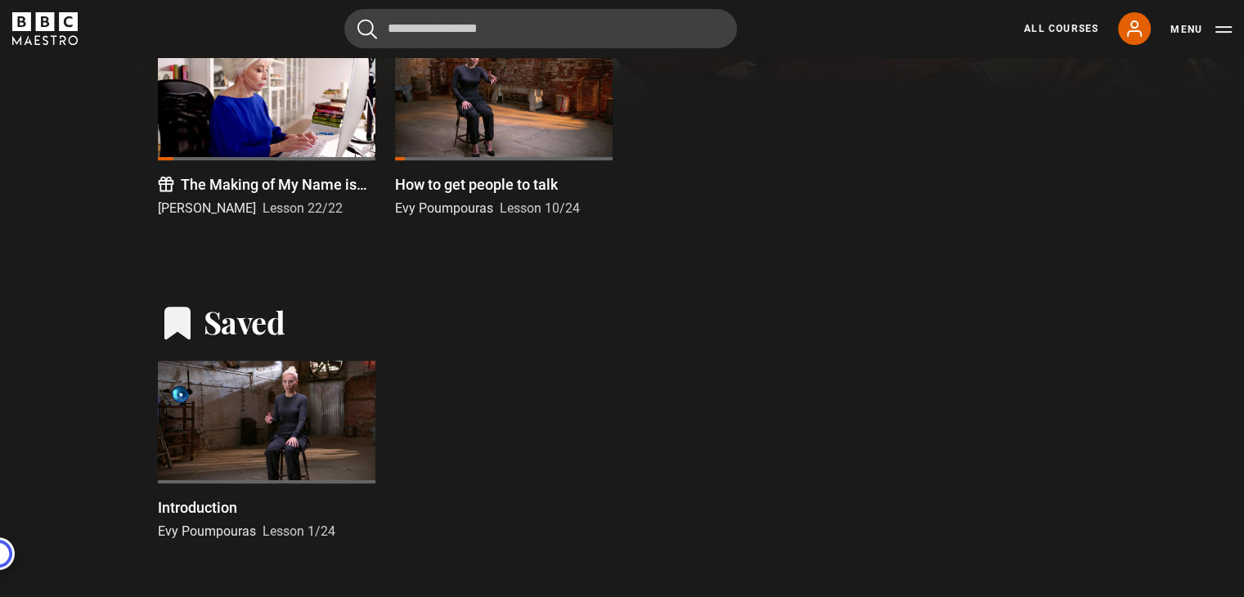
click at [275, 398] on div at bounding box center [267, 422] width 218 height 123
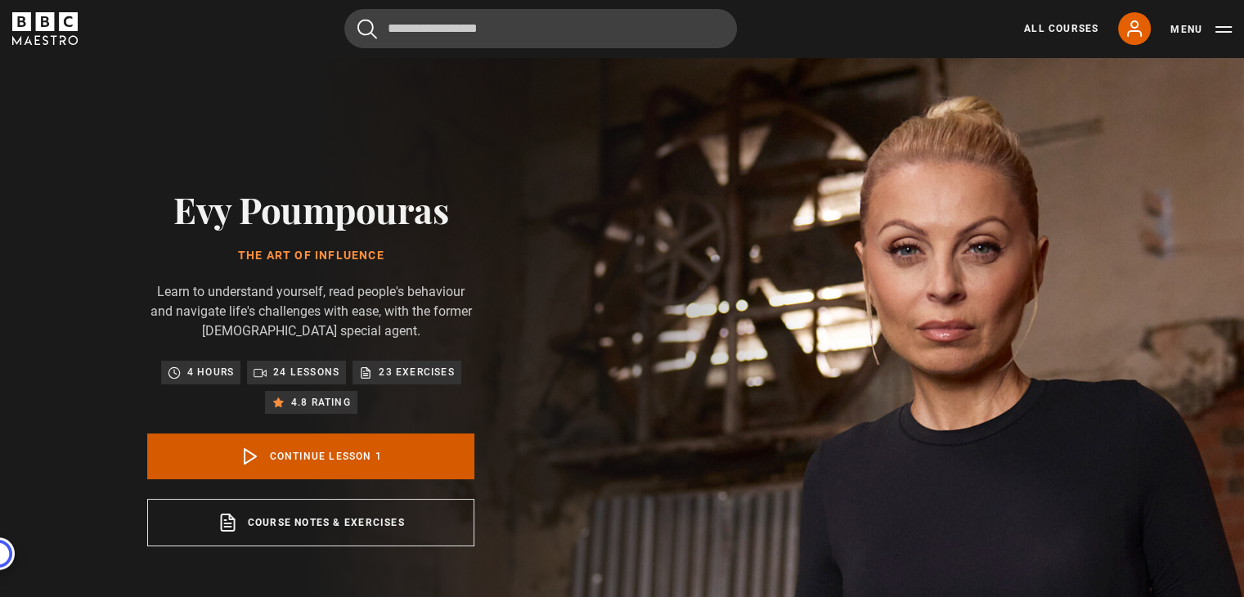
click at [404, 462] on link "Continue lesson 1" at bounding box center [310, 456] width 327 height 46
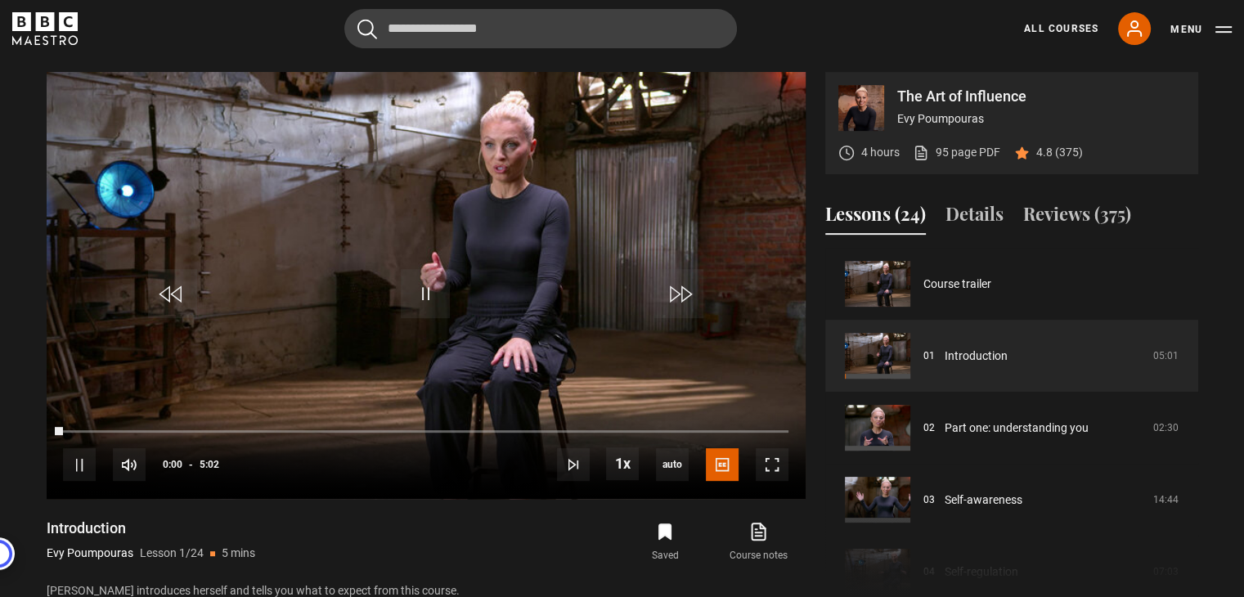
scroll to position [677, 0]
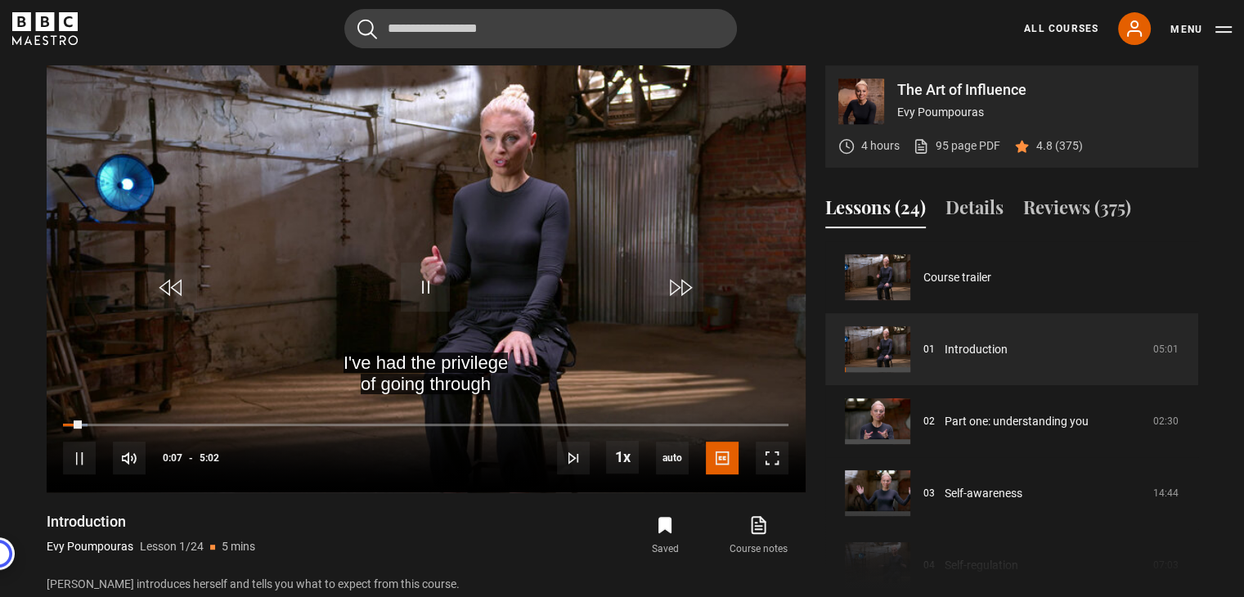
click at [470, 272] on video "Video Player" at bounding box center [426, 278] width 759 height 427
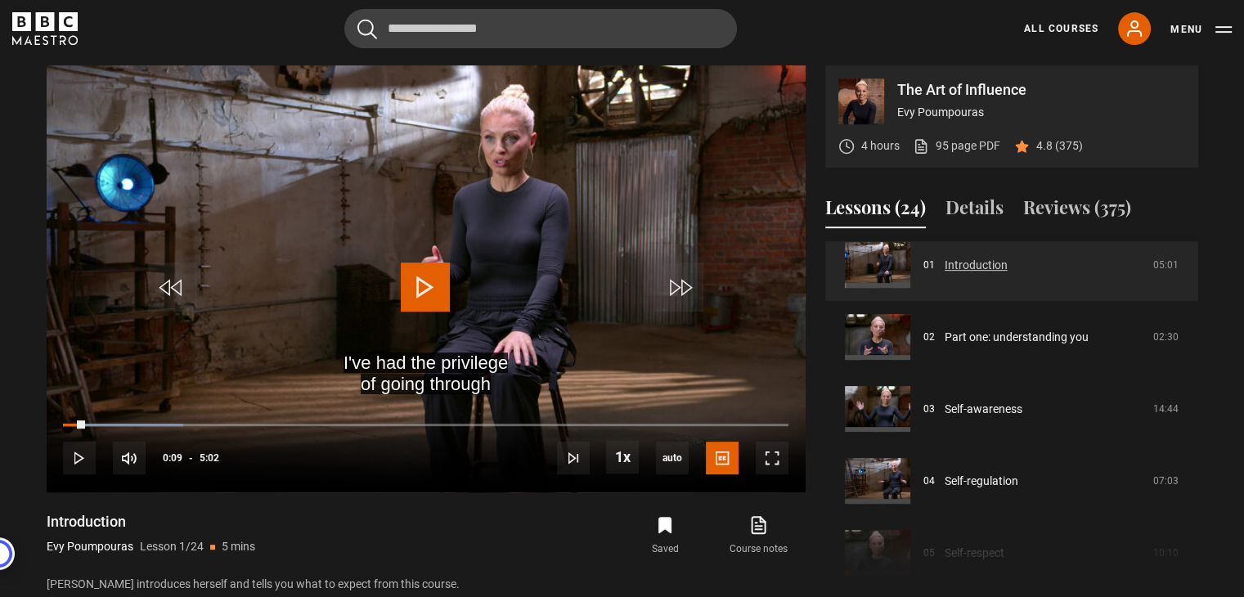
scroll to position [0, 0]
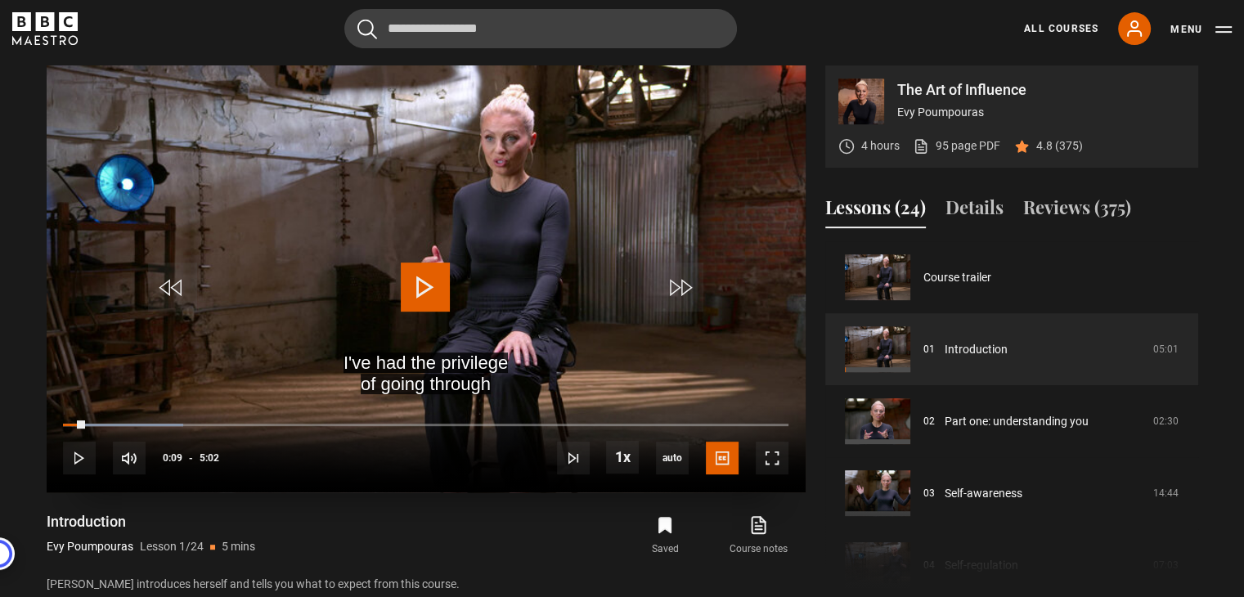
click at [357, 66] on video "Video Player" at bounding box center [426, 278] width 759 height 427
click at [347, 267] on video "Video Player" at bounding box center [426, 278] width 759 height 427
click at [513, 277] on video "Video Player" at bounding box center [426, 278] width 759 height 427
click at [422, 285] on span "Video Player" at bounding box center [425, 286] width 49 height 49
